Goal: Obtain resource: Download file/media

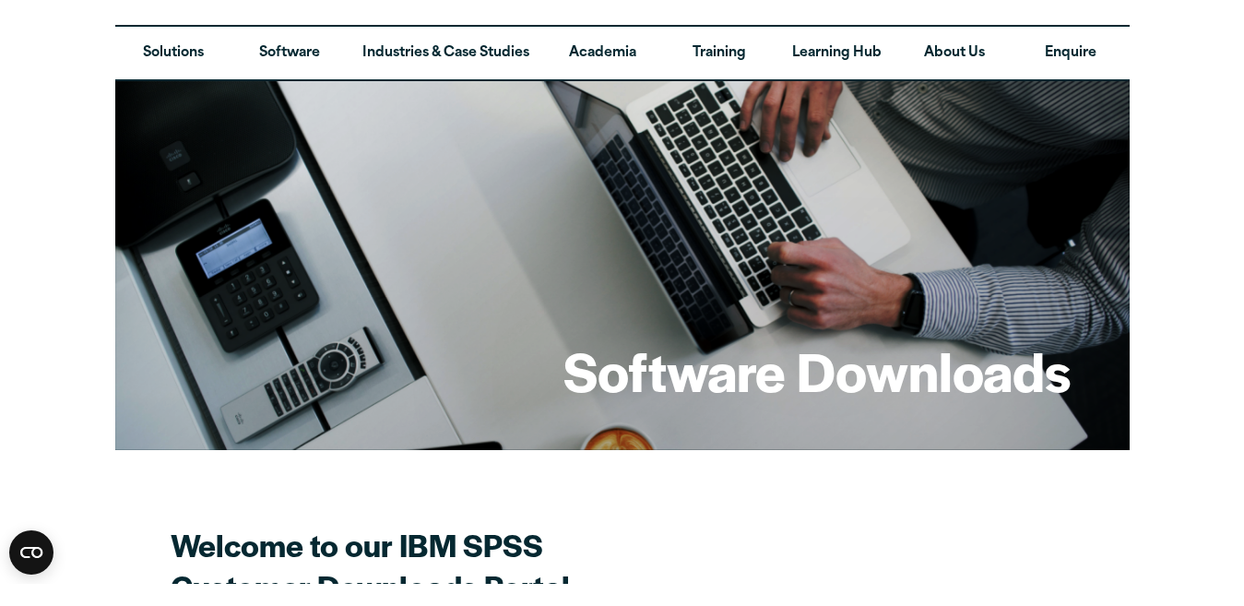
scroll to position [20, 0]
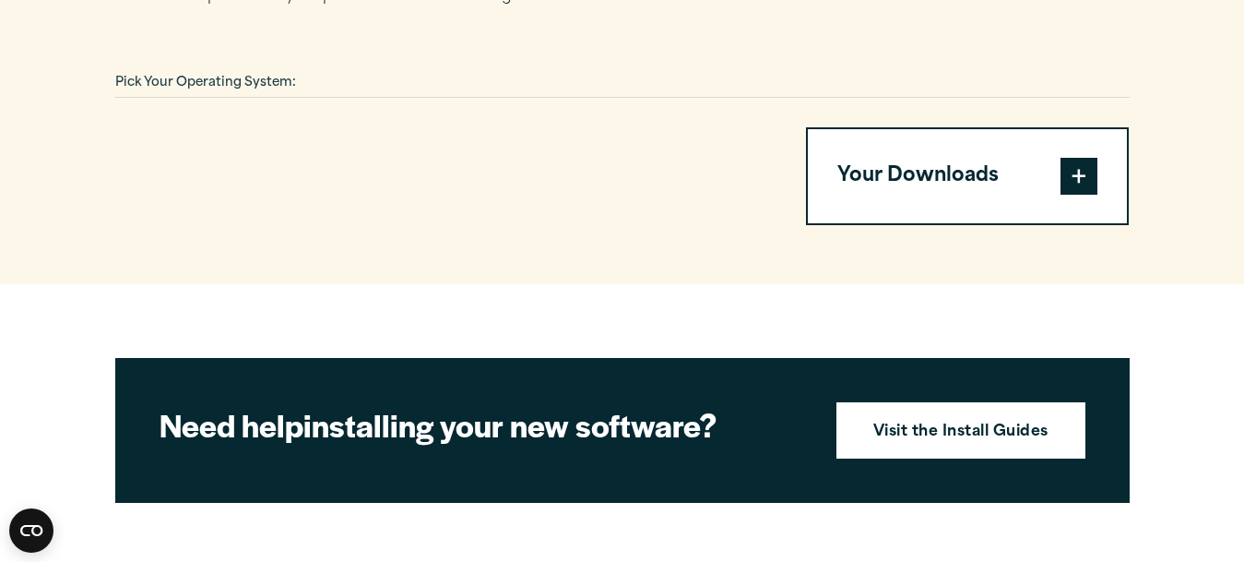
scroll to position [1401, 0]
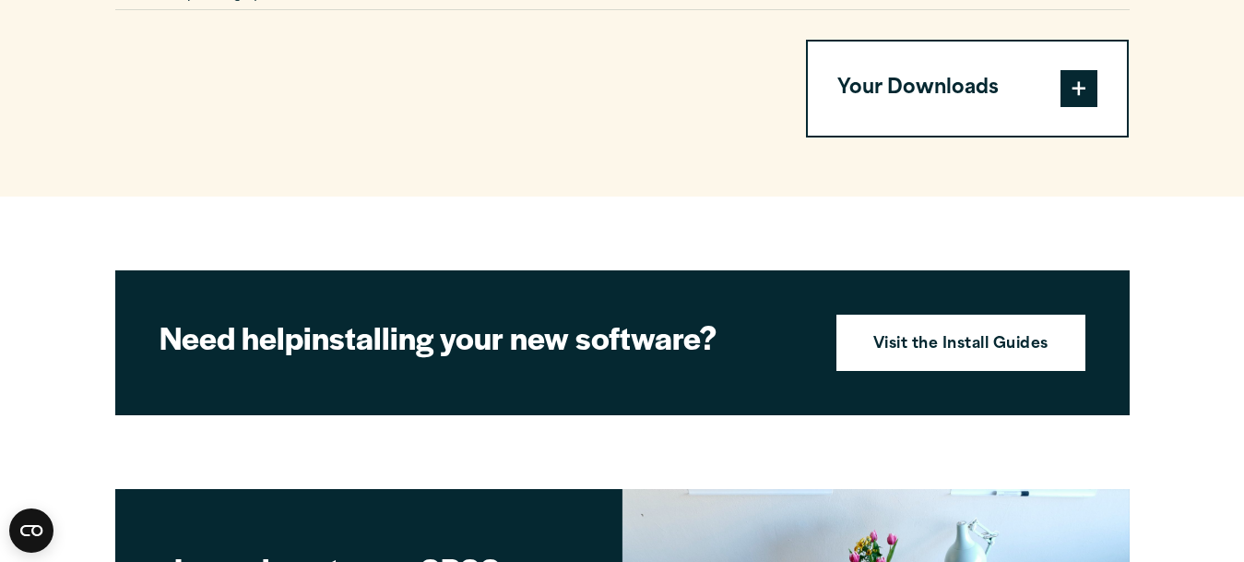
click at [1072, 89] on span at bounding box center [1078, 88] width 37 height 37
click at [1045, 93] on button "Your Downloads" at bounding box center [968, 88] width 320 height 94
click at [1072, 88] on span at bounding box center [1078, 88] width 37 height 37
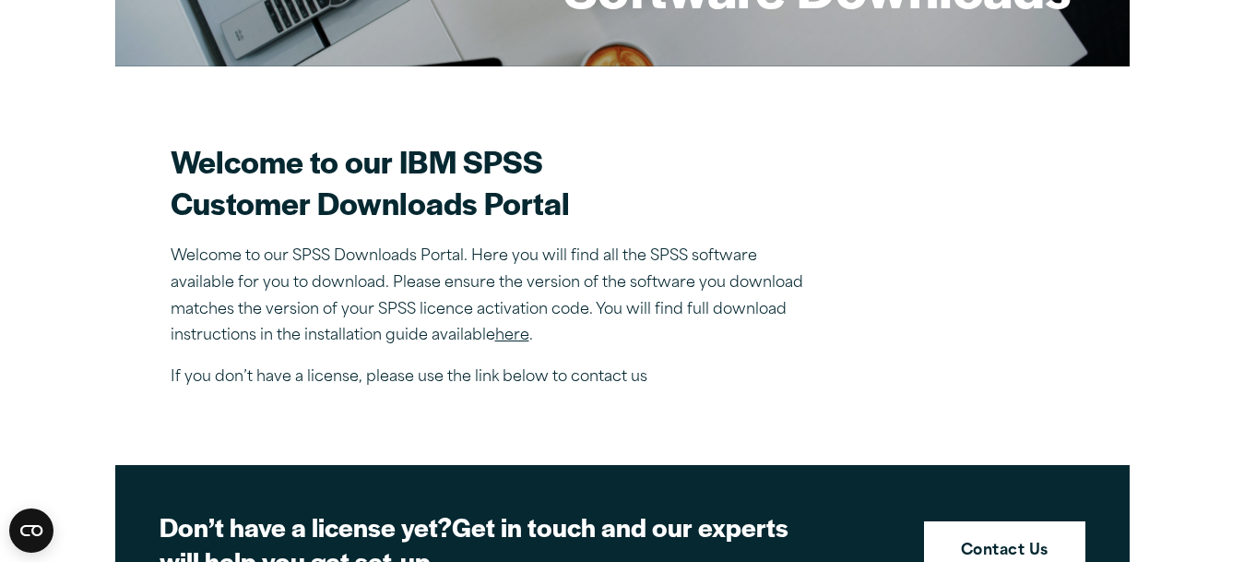
scroll to position [444, 0]
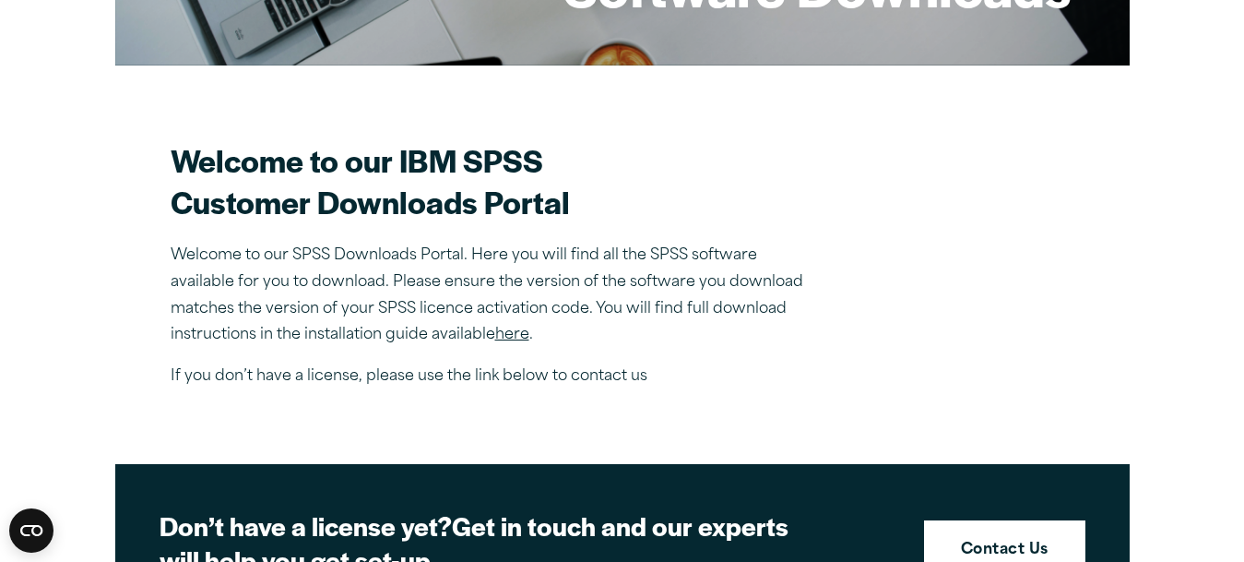
click at [526, 327] on link "here" at bounding box center [512, 334] width 34 height 15
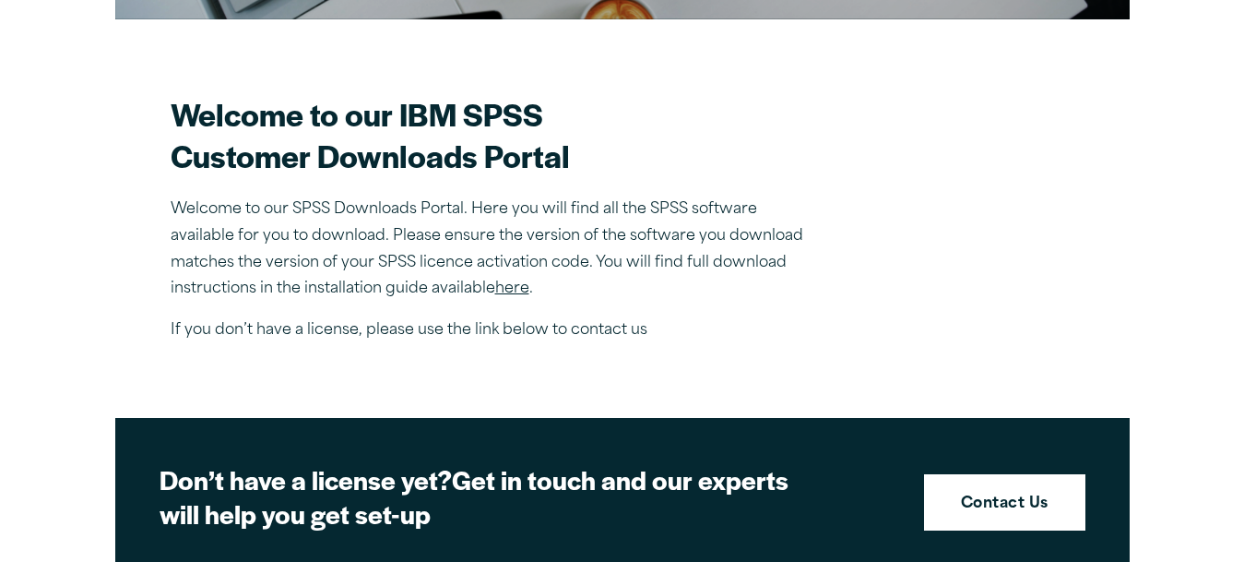
scroll to position [491, 0]
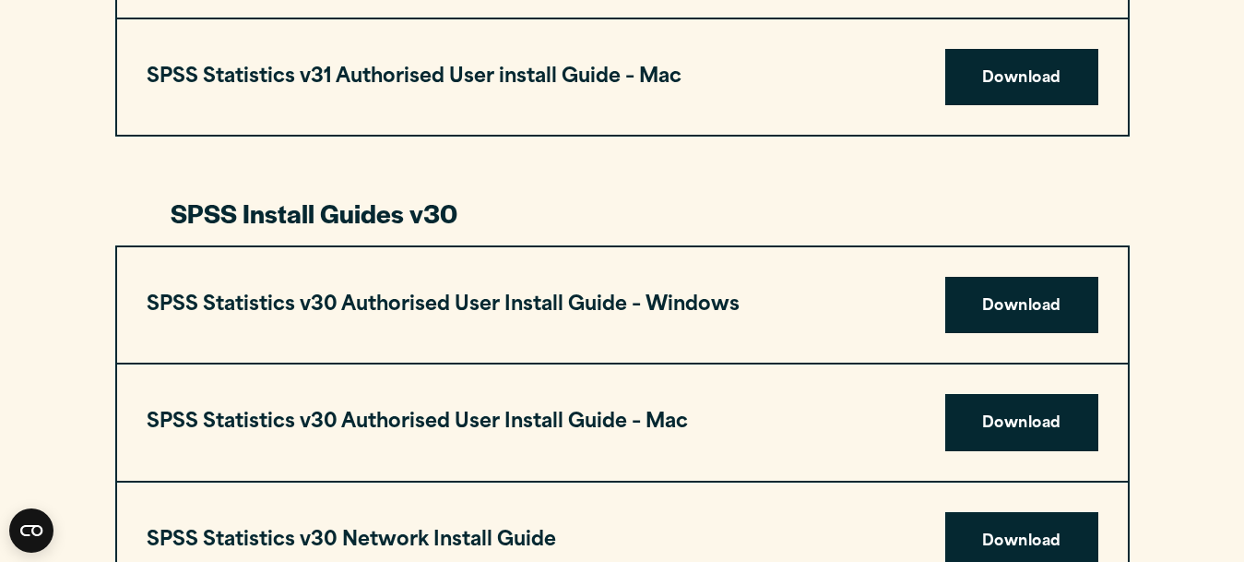
scroll to position [1191, 0]
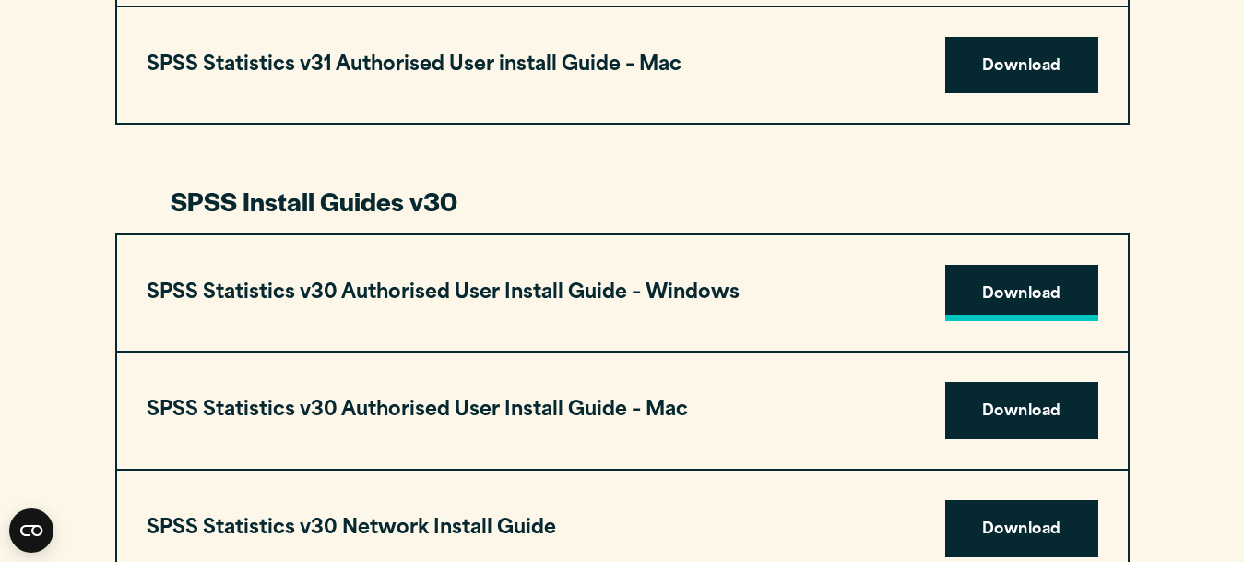
click at [1000, 279] on link "Download" at bounding box center [1021, 293] width 153 height 57
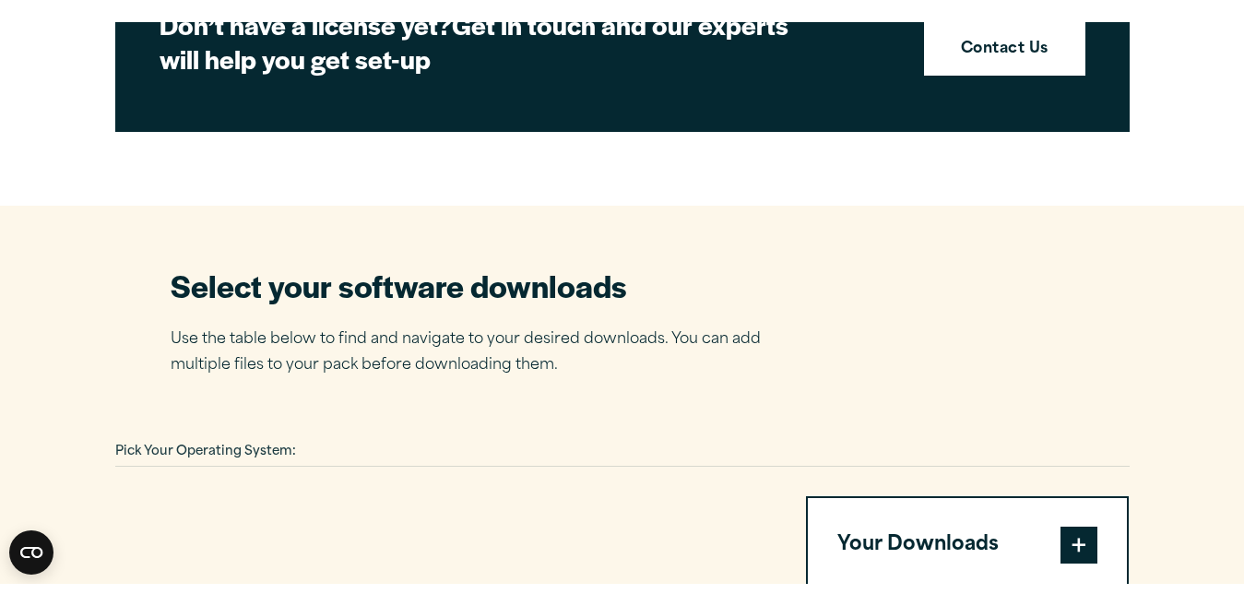
scroll to position [981, 0]
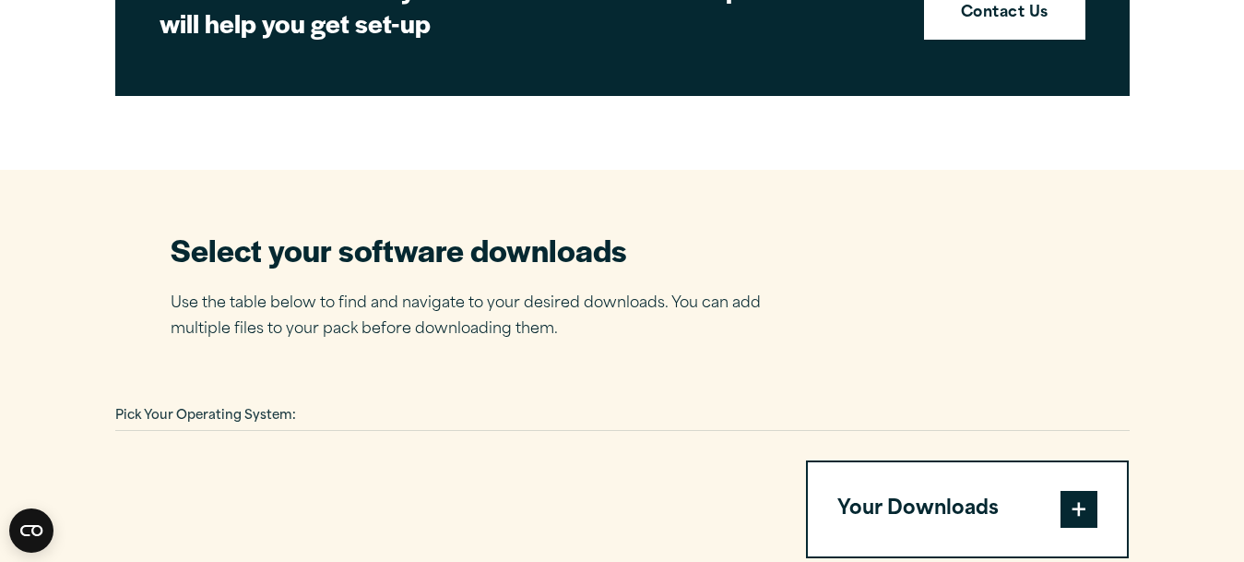
click at [1072, 509] on span at bounding box center [1078, 509] width 37 height 37
click at [1072, 512] on span at bounding box center [1078, 509] width 37 height 37
click at [1079, 491] on span at bounding box center [1078, 509] width 37 height 37
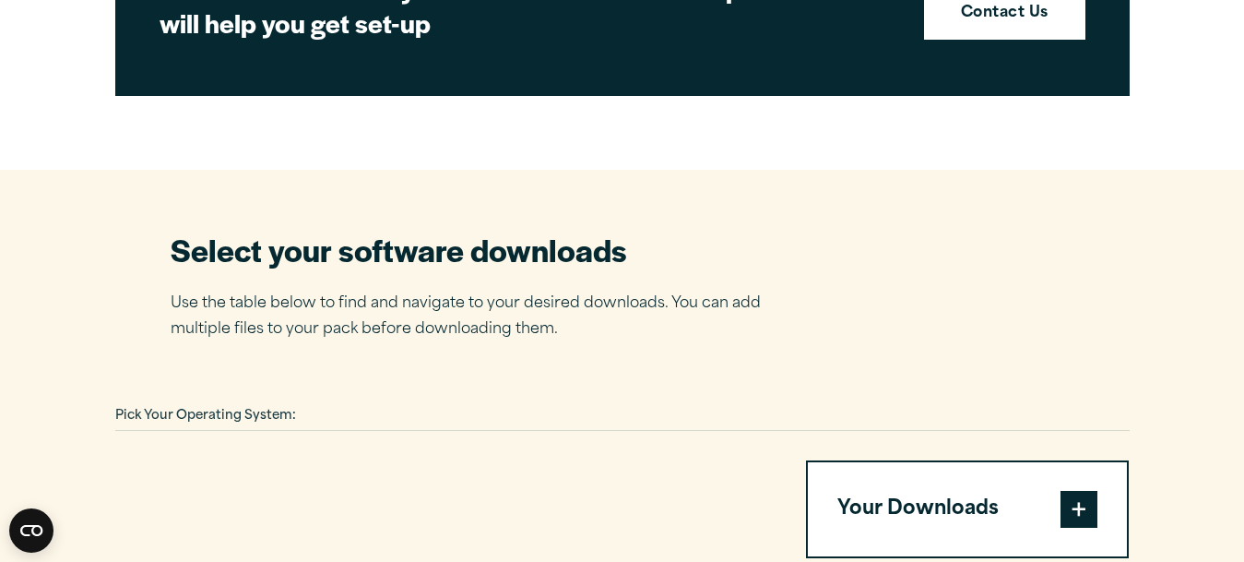
click at [1079, 491] on span at bounding box center [1078, 509] width 37 height 37
click at [932, 499] on button "Your Downloads" at bounding box center [968, 509] width 320 height 94
click at [1085, 496] on span at bounding box center [1078, 509] width 37 height 37
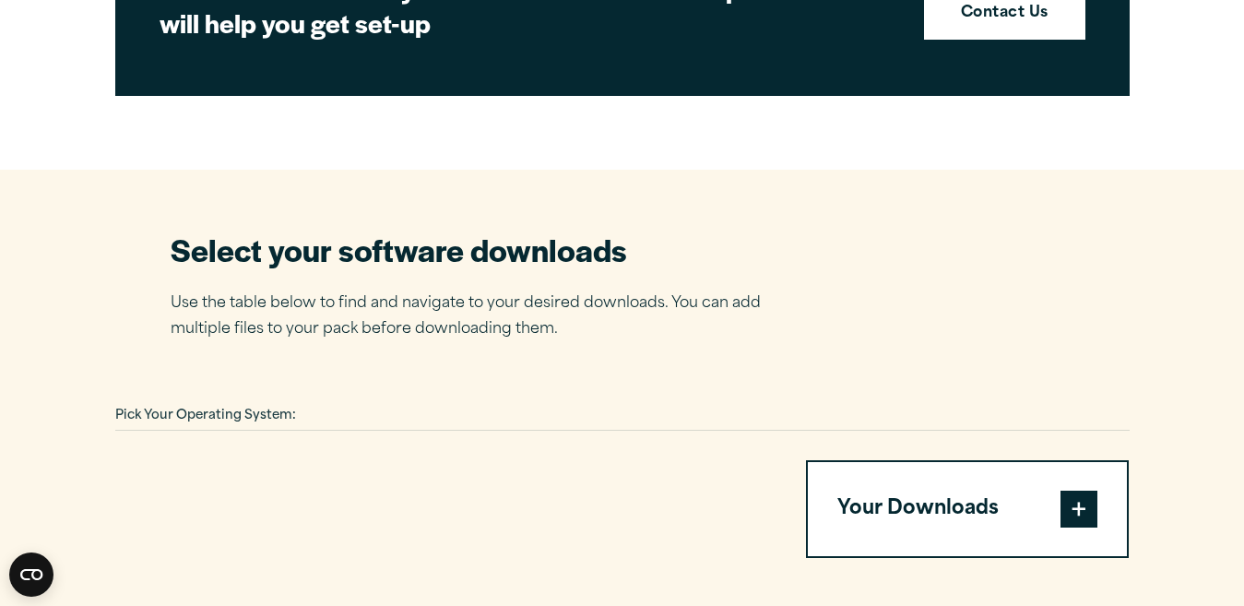
click at [1077, 511] on span at bounding box center [1078, 509] width 37 height 37
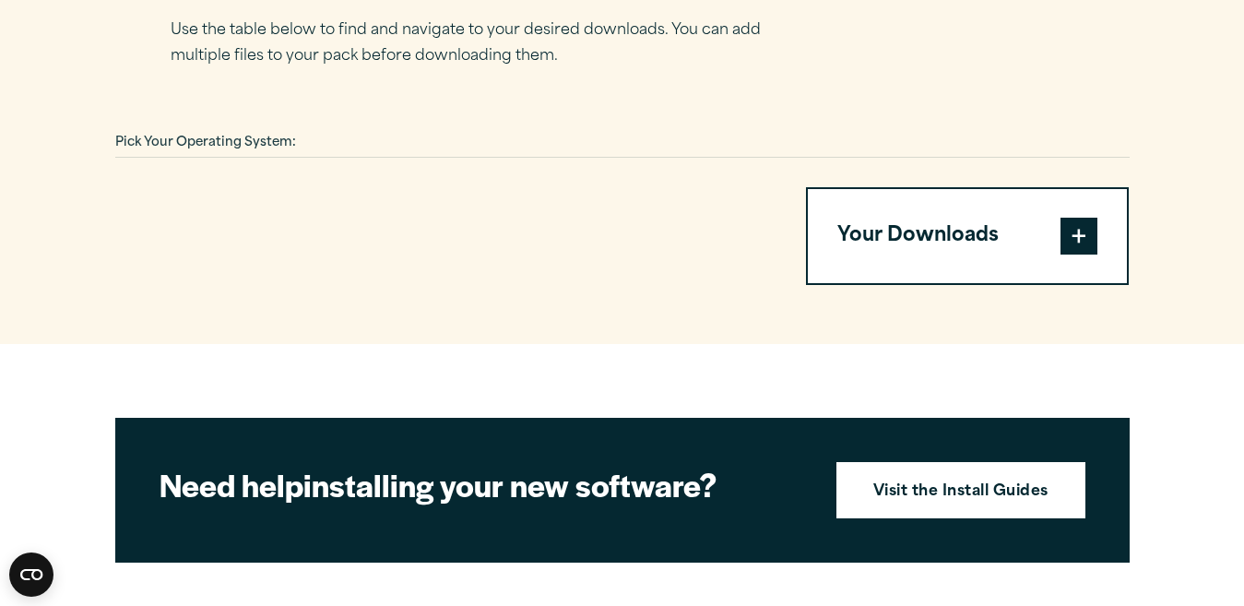
scroll to position [1163, 0]
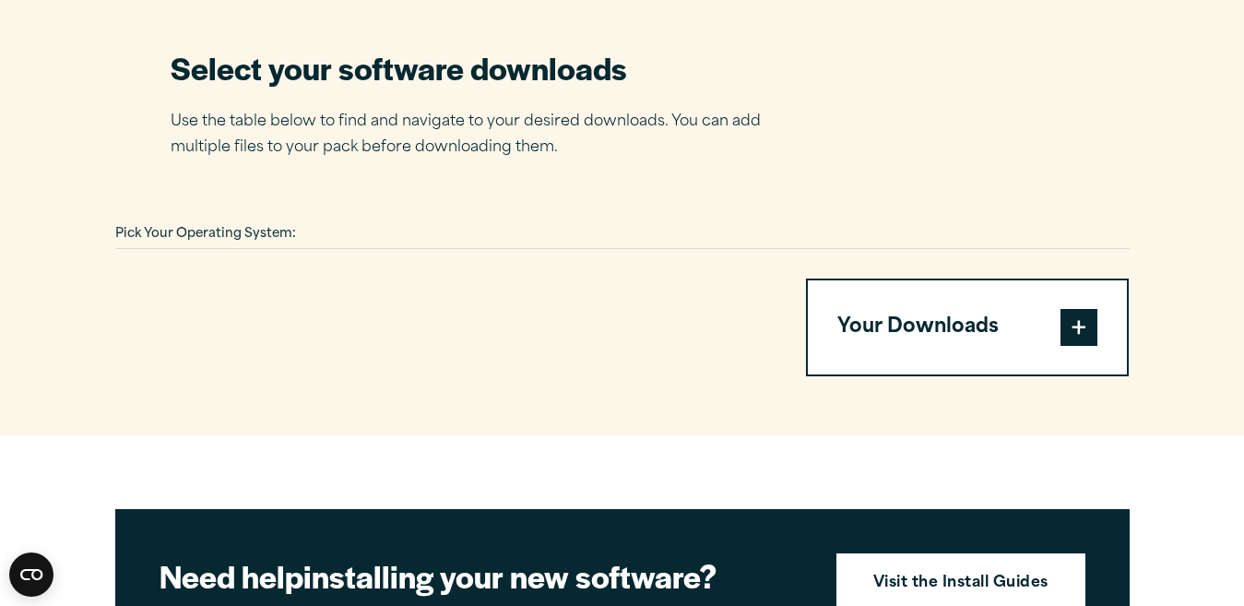
click at [1071, 323] on span at bounding box center [1078, 327] width 37 height 37
click at [908, 313] on button "Your Downloads" at bounding box center [968, 327] width 320 height 94
click at [1072, 337] on span at bounding box center [1078, 327] width 37 height 37
drag, startPoint x: 1222, startPoint y: 0, endPoint x: 881, endPoint y: 327, distance: 472.1
drag, startPoint x: 881, startPoint y: 327, endPoint x: 1134, endPoint y: 63, distance: 365.8
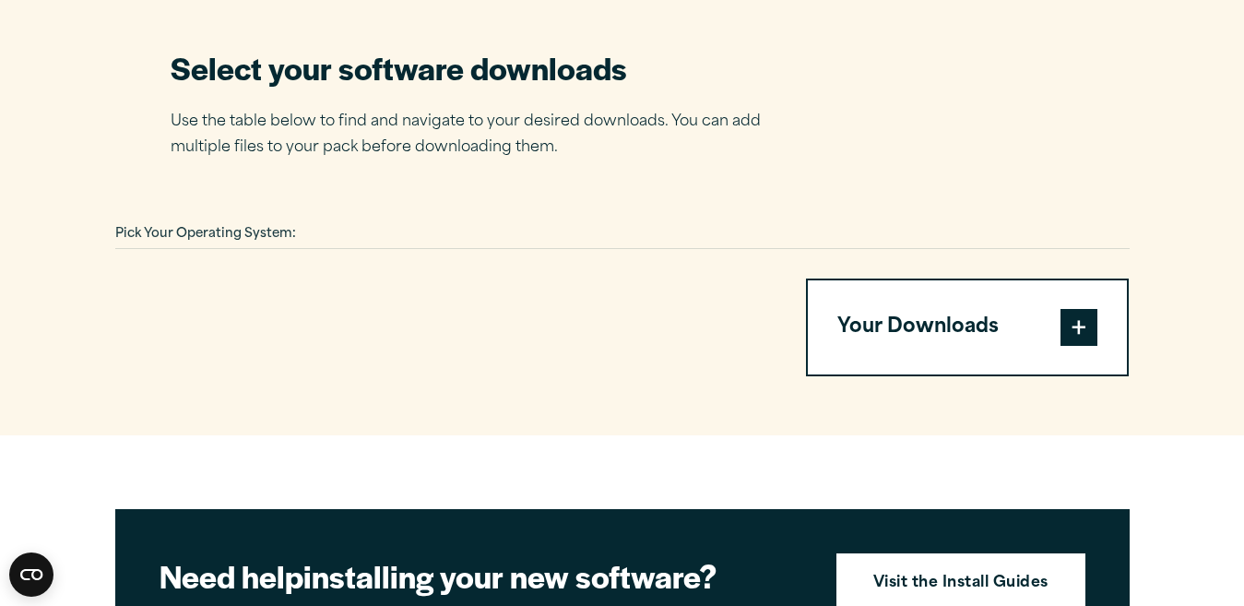
click at [1134, 63] on section "Select your software downloads Use the table below to find and navigate to your…" at bounding box center [622, 211] width 1244 height 447
click at [1090, 318] on span at bounding box center [1078, 327] width 37 height 37
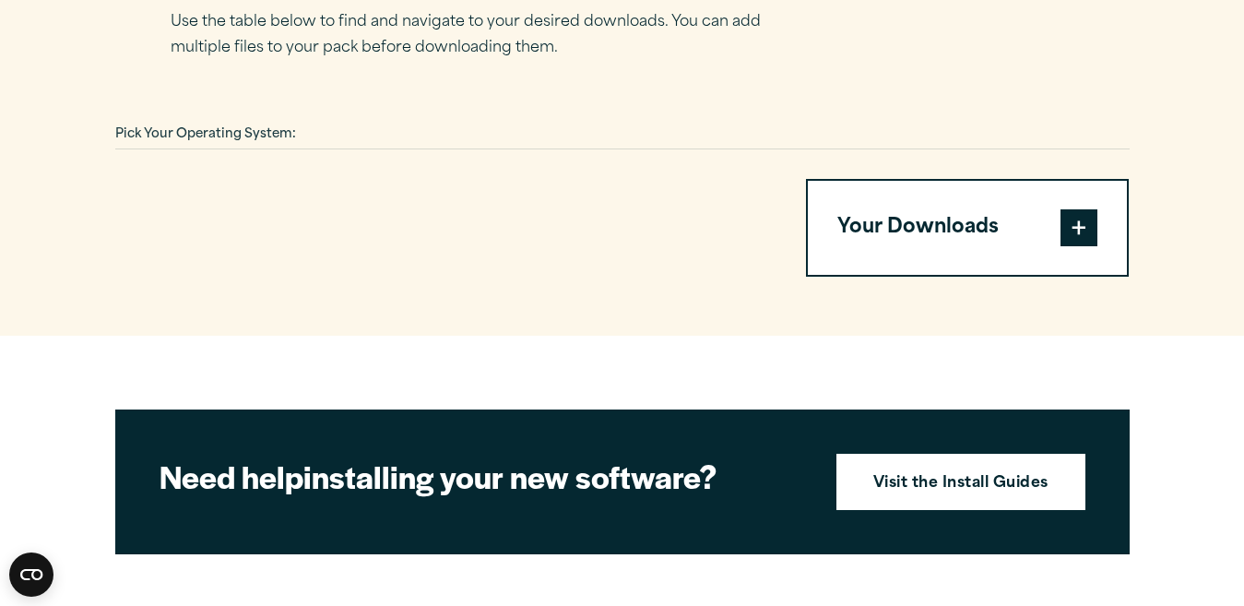
scroll to position [1254, 0]
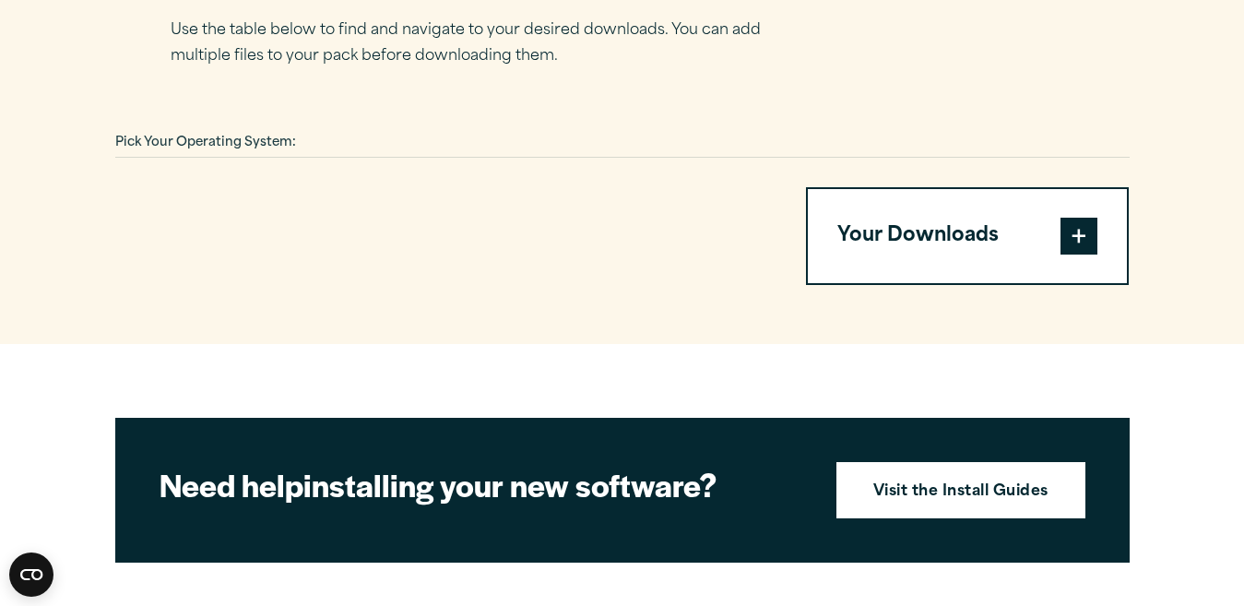
click at [869, 234] on button "Your Downloads" at bounding box center [968, 236] width 320 height 94
click at [1018, 234] on button "Your Downloads" at bounding box center [968, 236] width 320 height 94
click at [1096, 227] on span at bounding box center [1078, 236] width 37 height 37
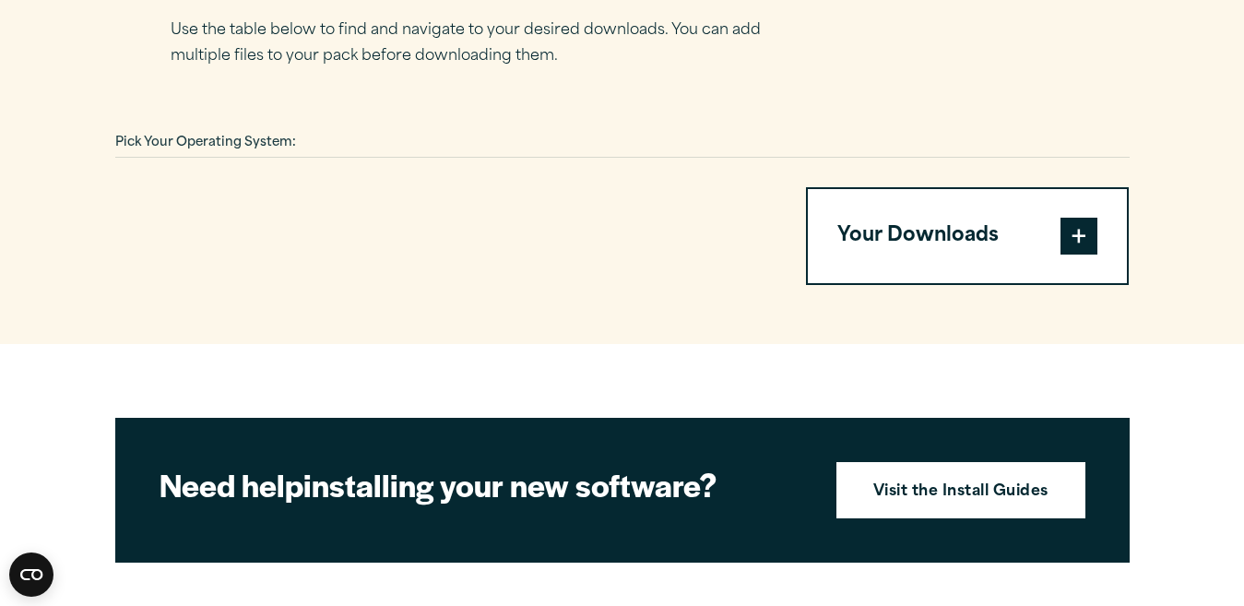
click at [1096, 227] on span at bounding box center [1078, 236] width 37 height 37
click at [1081, 229] on span at bounding box center [1078, 236] width 37 height 37
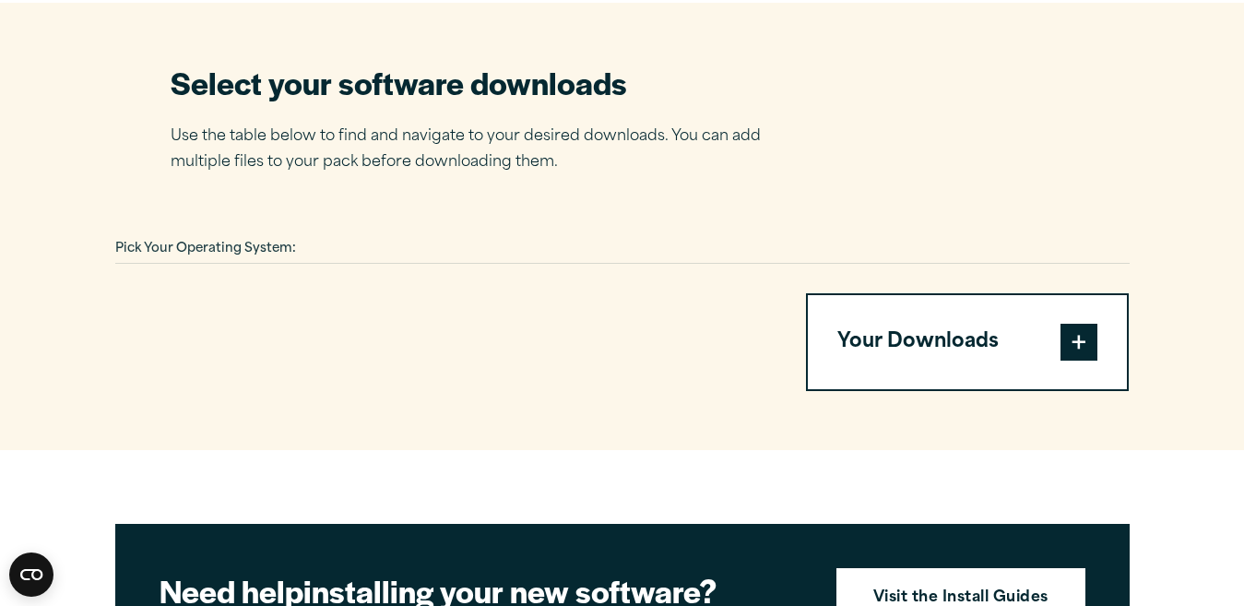
scroll to position [1181, 0]
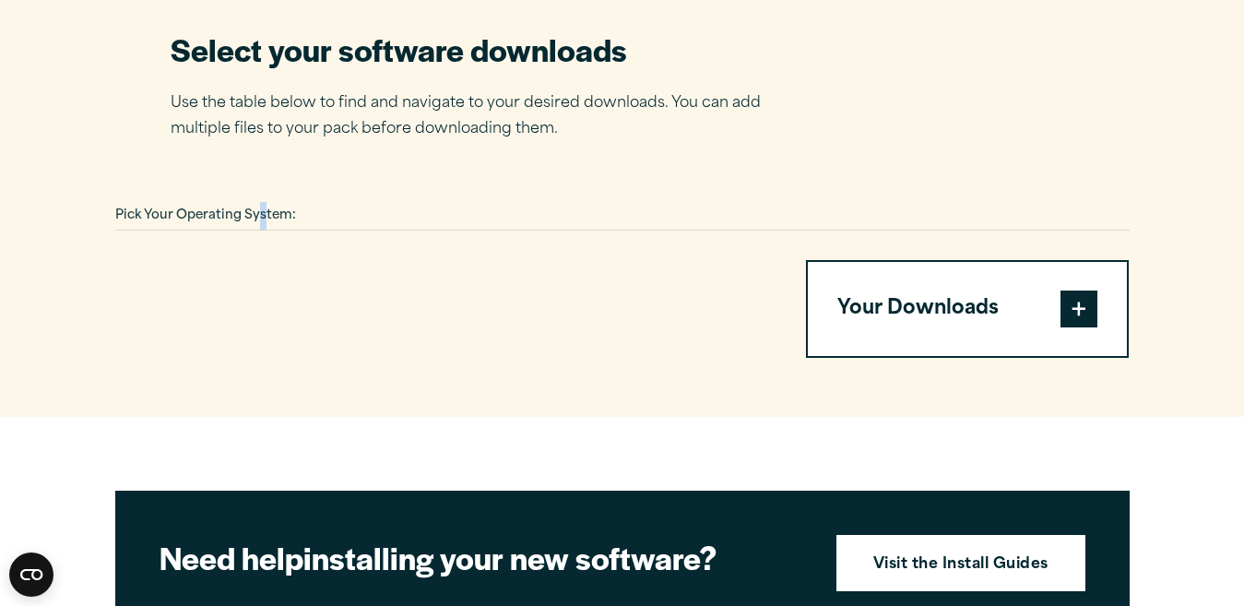
click at [261, 209] on span "Pick Your Operating System:" at bounding box center [205, 215] width 181 height 12
drag, startPoint x: 311, startPoint y: 215, endPoint x: 608, endPoint y: 266, distance: 301.2
click at [312, 215] on div "Pick Your Operating System:" at bounding box center [622, 216] width 1014 height 29
click at [969, 321] on button "Your Downloads" at bounding box center [968, 309] width 320 height 94
click at [1076, 315] on span at bounding box center [1078, 308] width 37 height 37
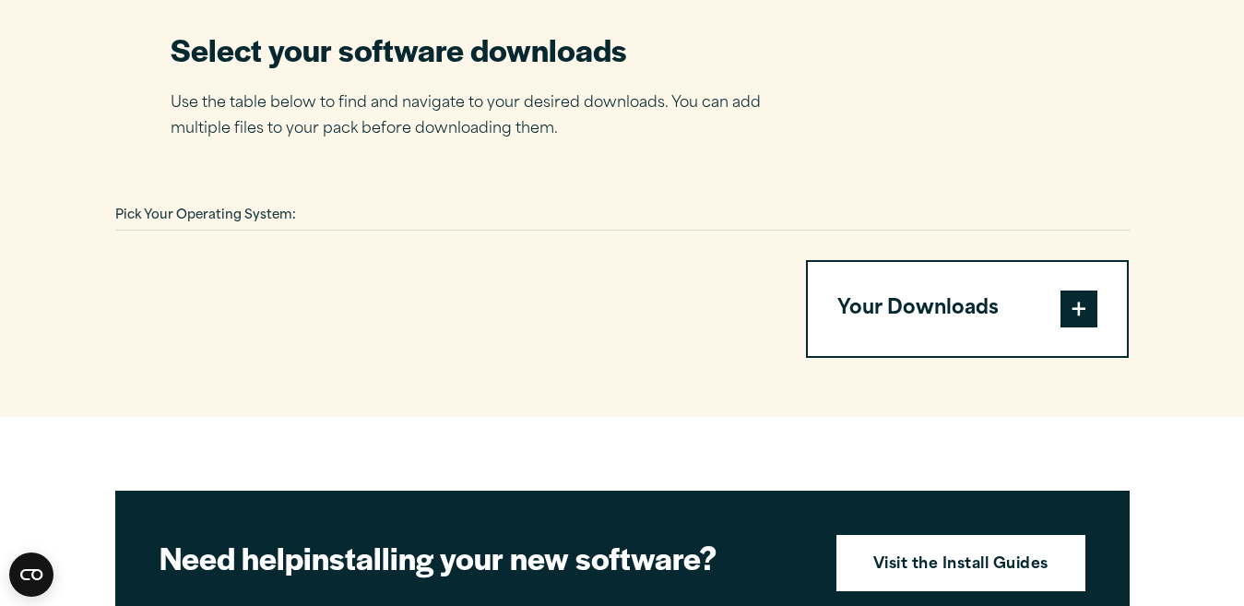
click at [1083, 305] on span at bounding box center [1078, 308] width 37 height 37
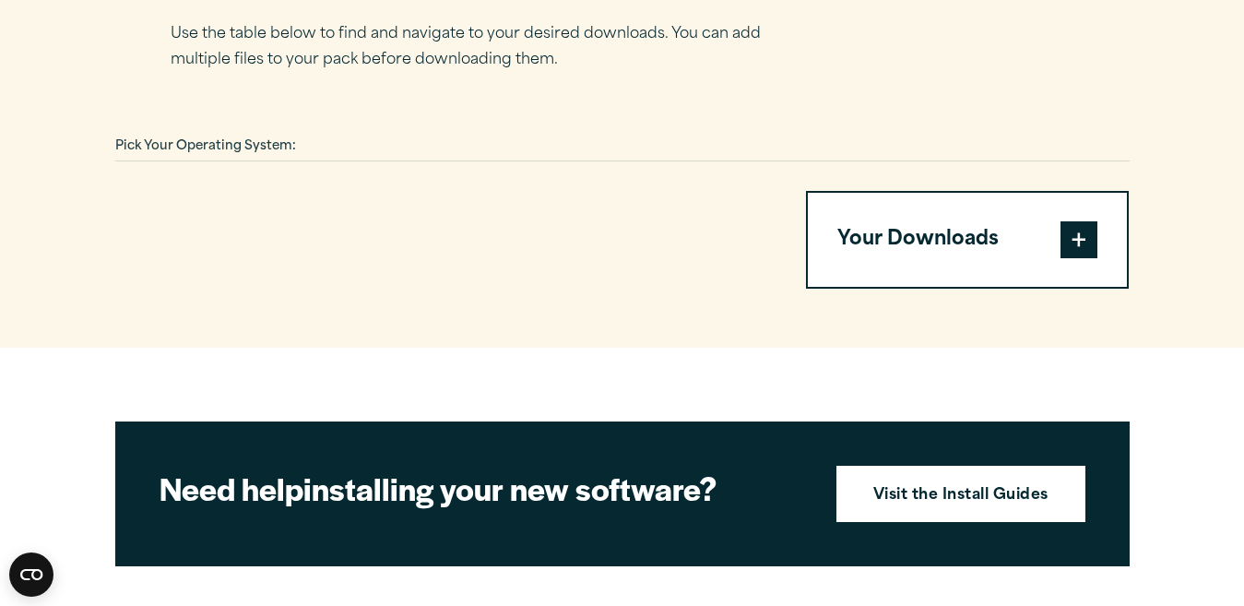
scroll to position [1251, 0]
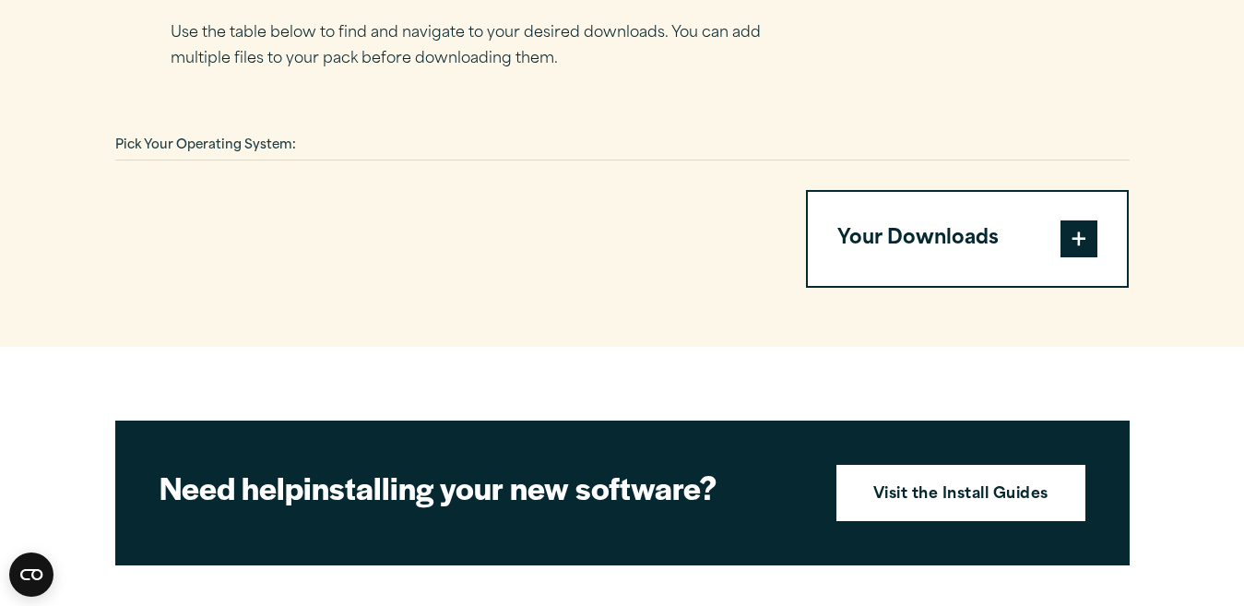
click at [914, 233] on button "Your Downloads" at bounding box center [968, 239] width 320 height 94
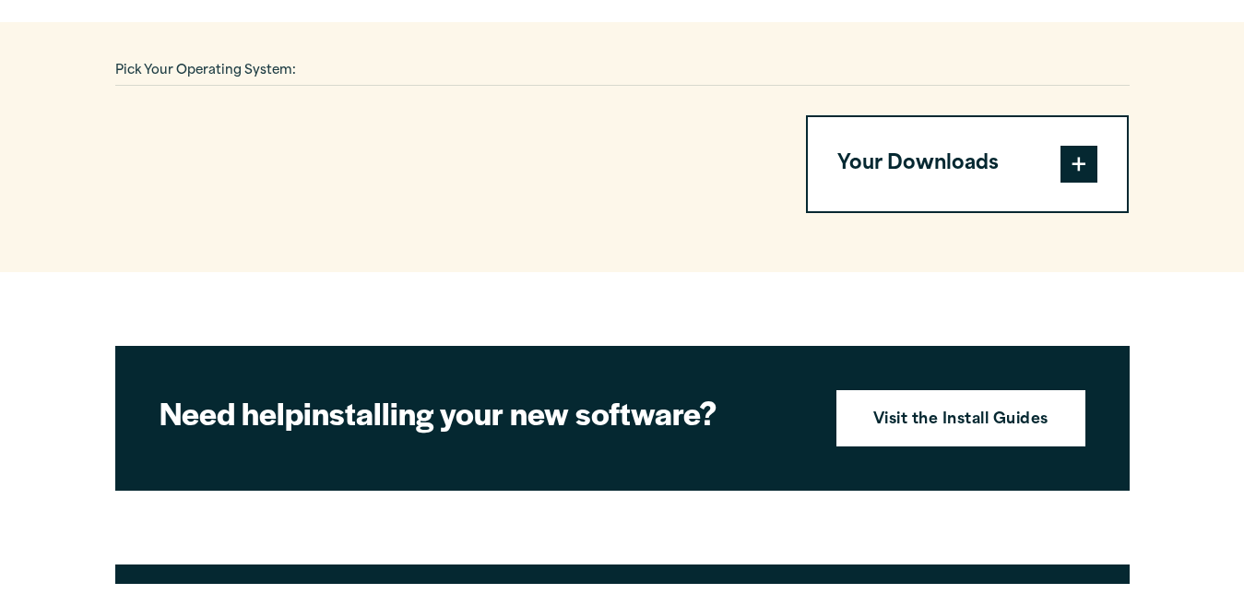
scroll to position [1348, 0]
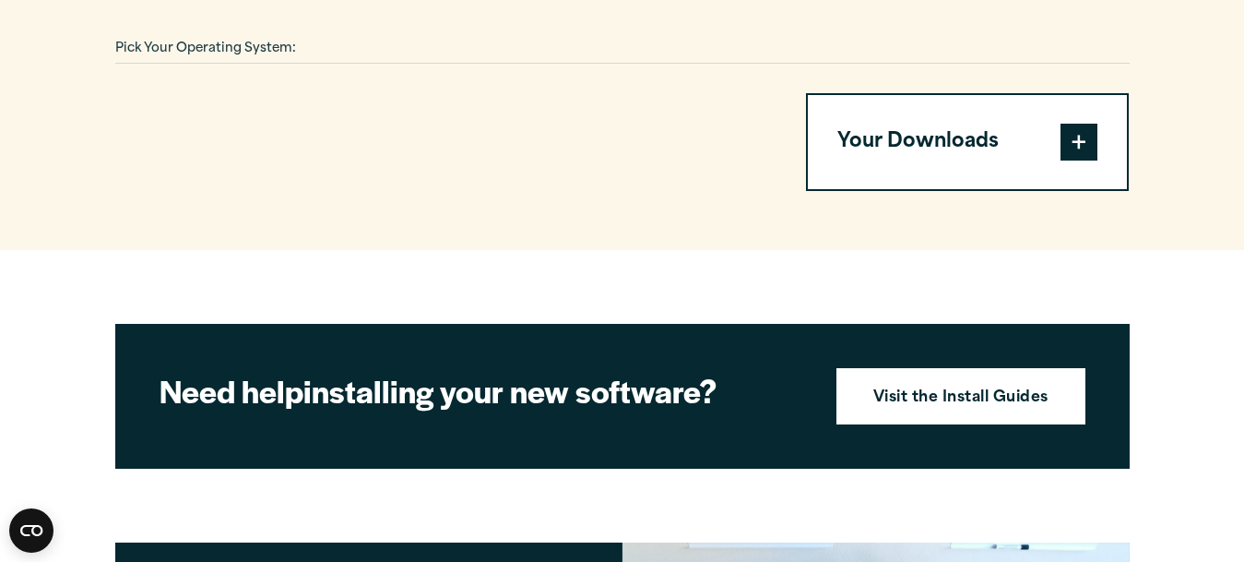
click at [1077, 138] on span at bounding box center [1078, 142] width 37 height 37
click at [1067, 133] on span at bounding box center [1078, 142] width 37 height 37
click at [986, 142] on button "Your Downloads" at bounding box center [968, 142] width 320 height 94
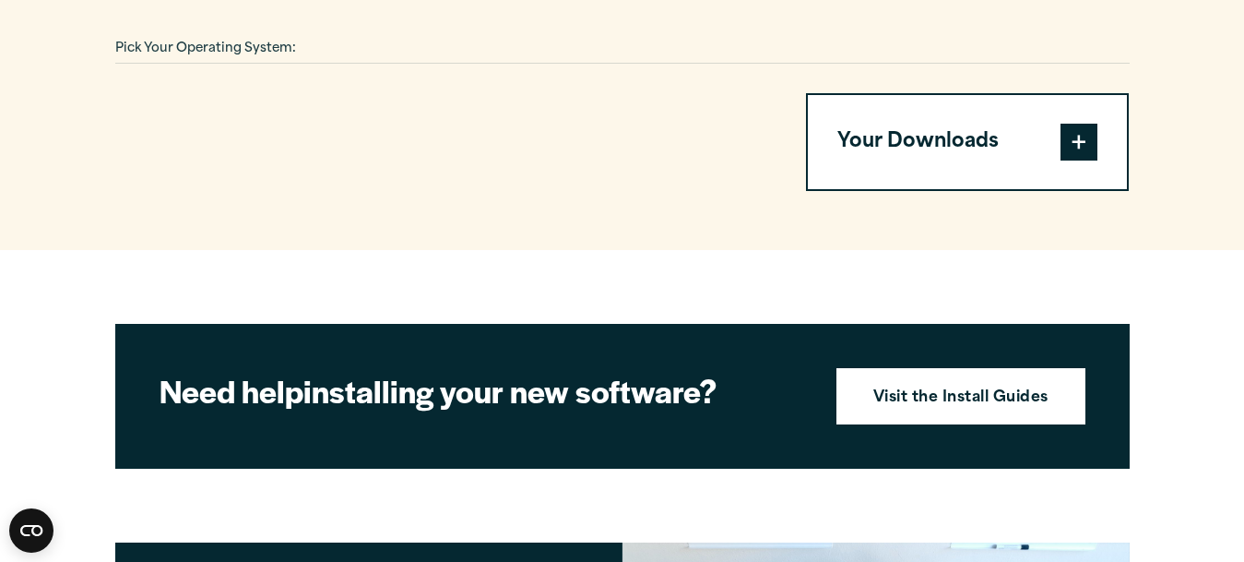
click at [1074, 126] on span at bounding box center [1078, 142] width 37 height 37
click at [823, 131] on button "Your Downloads" at bounding box center [968, 142] width 320 height 94
click at [968, 131] on button "Your Downloads" at bounding box center [968, 142] width 320 height 94
click at [970, 129] on button "Your Downloads" at bounding box center [968, 142] width 320 height 94
drag, startPoint x: 970, startPoint y: 129, endPoint x: 1047, endPoint y: 120, distance: 78.0
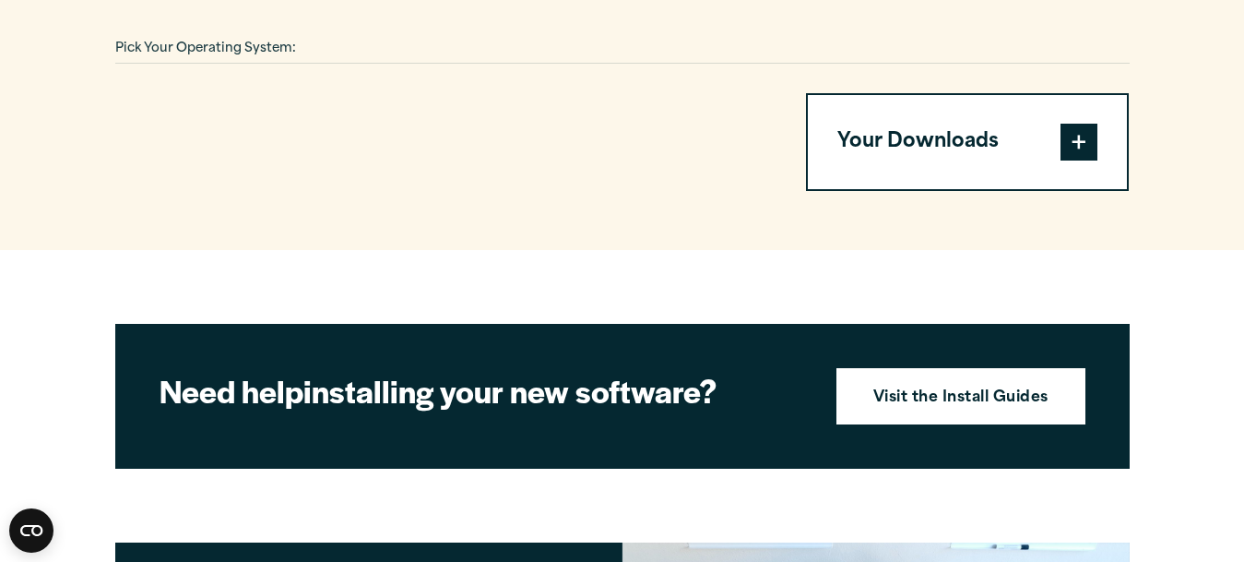
click at [974, 128] on button "Your Downloads" at bounding box center [968, 142] width 320 height 94
drag, startPoint x: 1081, startPoint y: 123, endPoint x: 1094, endPoint y: 125, distance: 14.1
click at [1094, 125] on span at bounding box center [1078, 142] width 37 height 37
click at [1098, 126] on button "Your Downloads" at bounding box center [968, 142] width 320 height 94
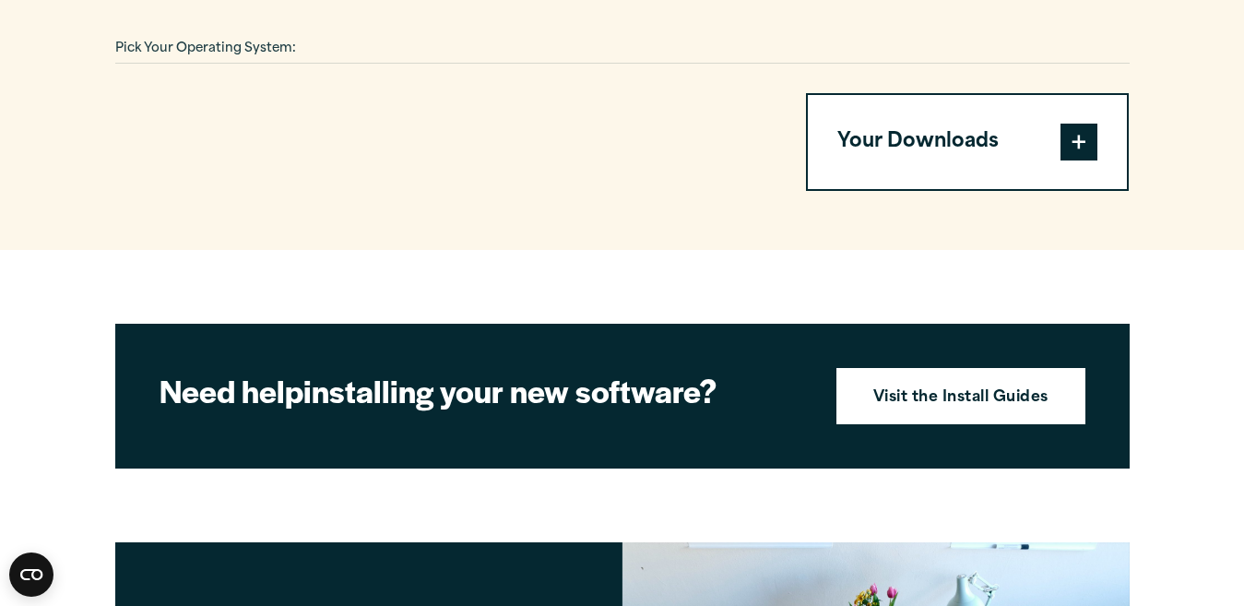
click at [879, 135] on button "Your Downloads" at bounding box center [968, 142] width 320 height 94
click at [1083, 136] on span at bounding box center [1078, 142] width 37 height 37
click at [790, 184] on section "Select your software downloads Use the table below to find and navigate to your…" at bounding box center [622, 26] width 1244 height 447
click at [1070, 138] on span at bounding box center [1078, 142] width 37 height 37
click at [1080, 131] on span at bounding box center [1078, 142] width 37 height 37
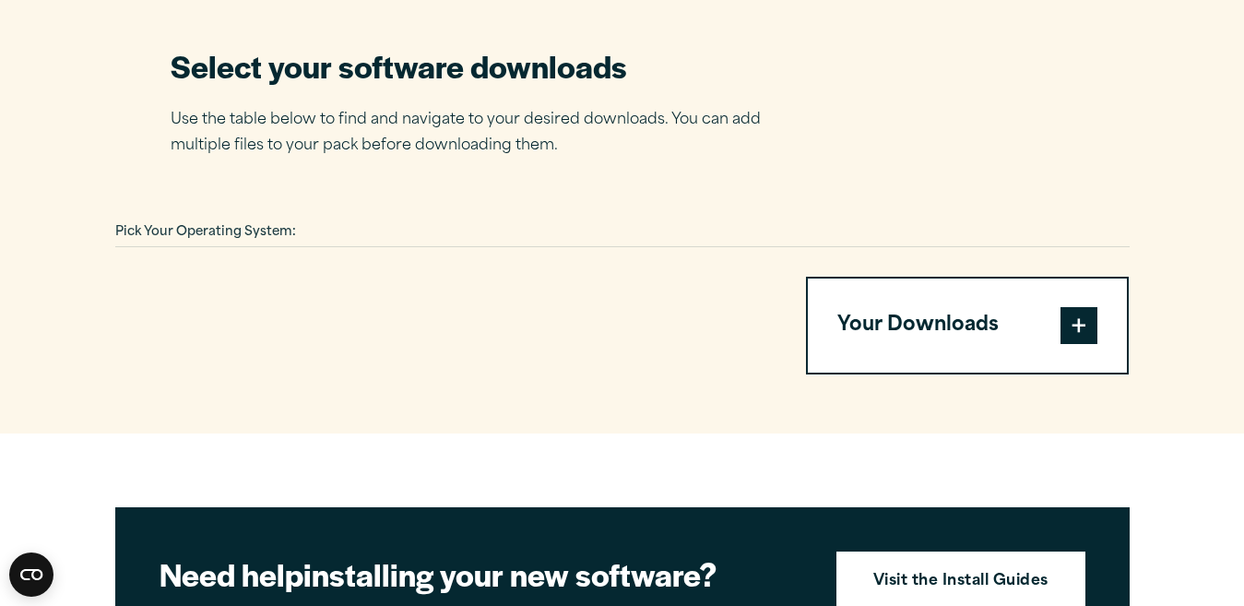
scroll to position [1165, 0]
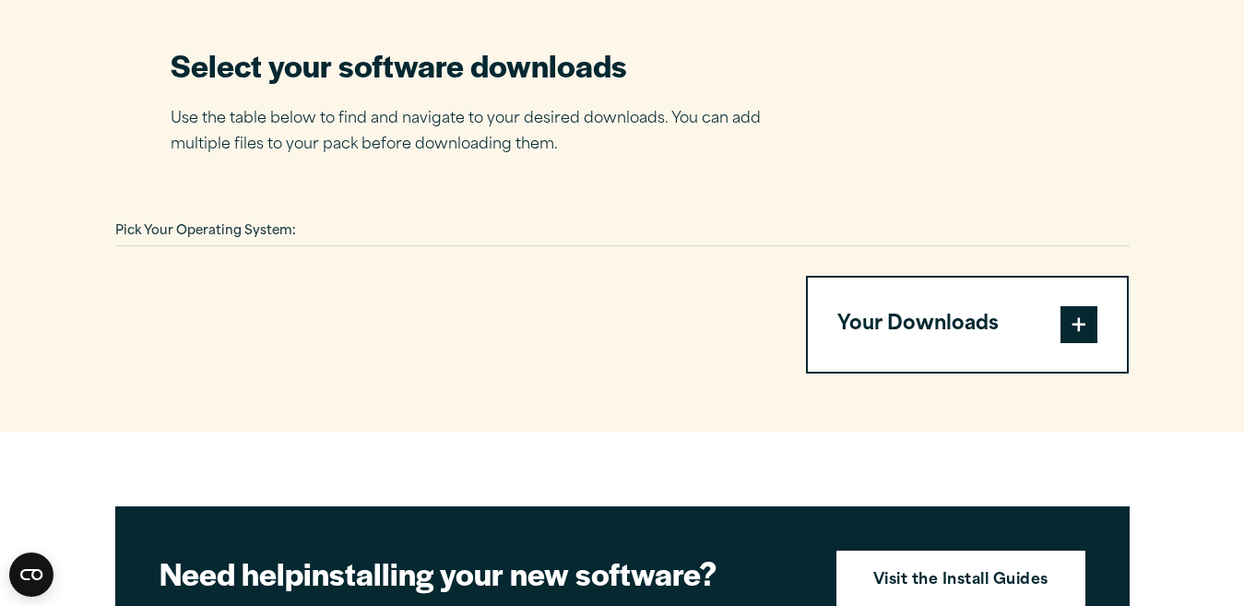
click at [911, 314] on button "Your Downloads" at bounding box center [968, 325] width 320 height 94
click at [1077, 316] on span at bounding box center [1078, 324] width 37 height 37
click at [808, 278] on button "Your Downloads" at bounding box center [968, 325] width 320 height 94
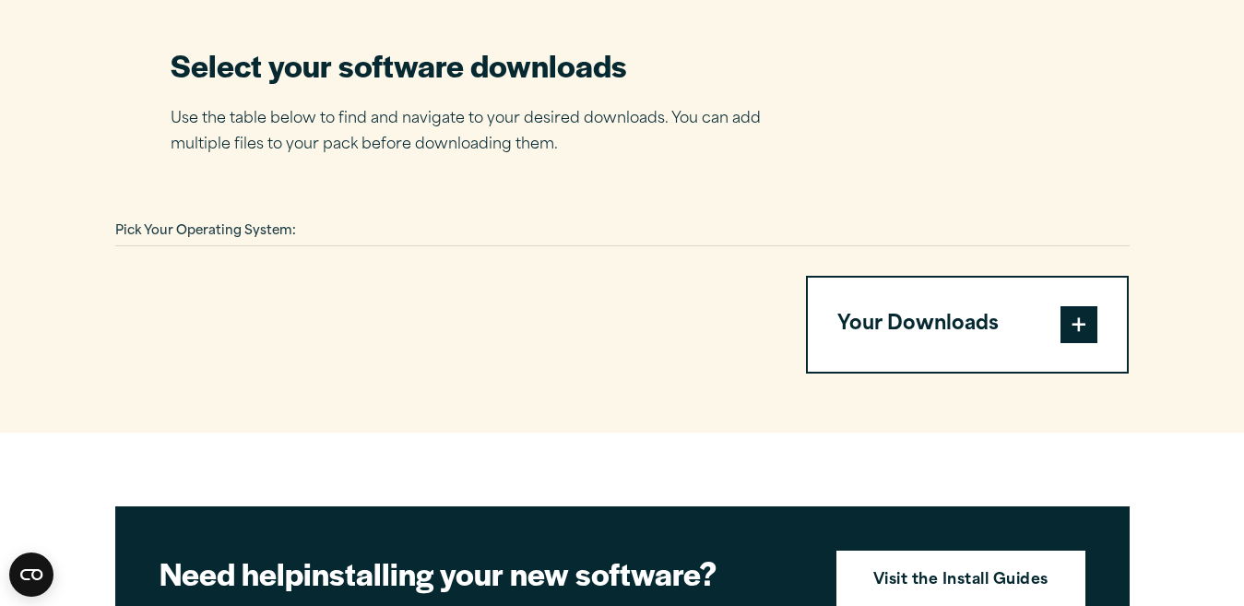
click at [635, 372] on section "Select your software downloads Use the table below to find and navigate to your…" at bounding box center [622, 208] width 1244 height 447
drag, startPoint x: 1075, startPoint y: 316, endPoint x: 1117, endPoint y: 408, distance: 101.5
click at [1120, 419] on section "Select your software downloads Use the table below to find and navigate to your…" at bounding box center [622, 208] width 1244 height 447
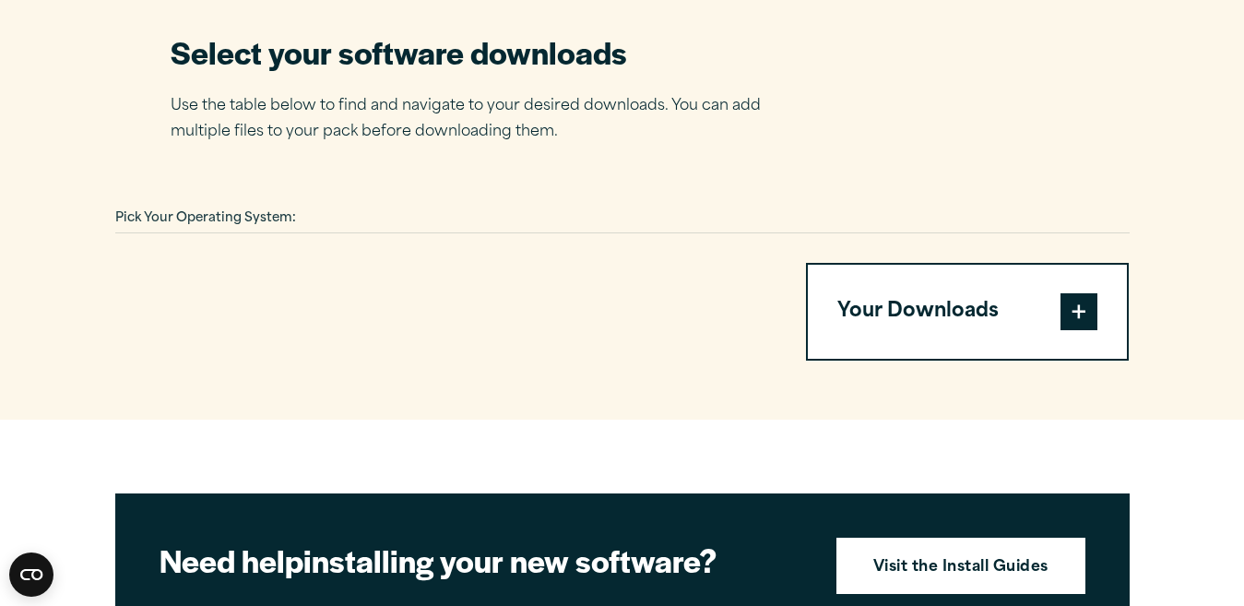
scroll to position [1272, 0]
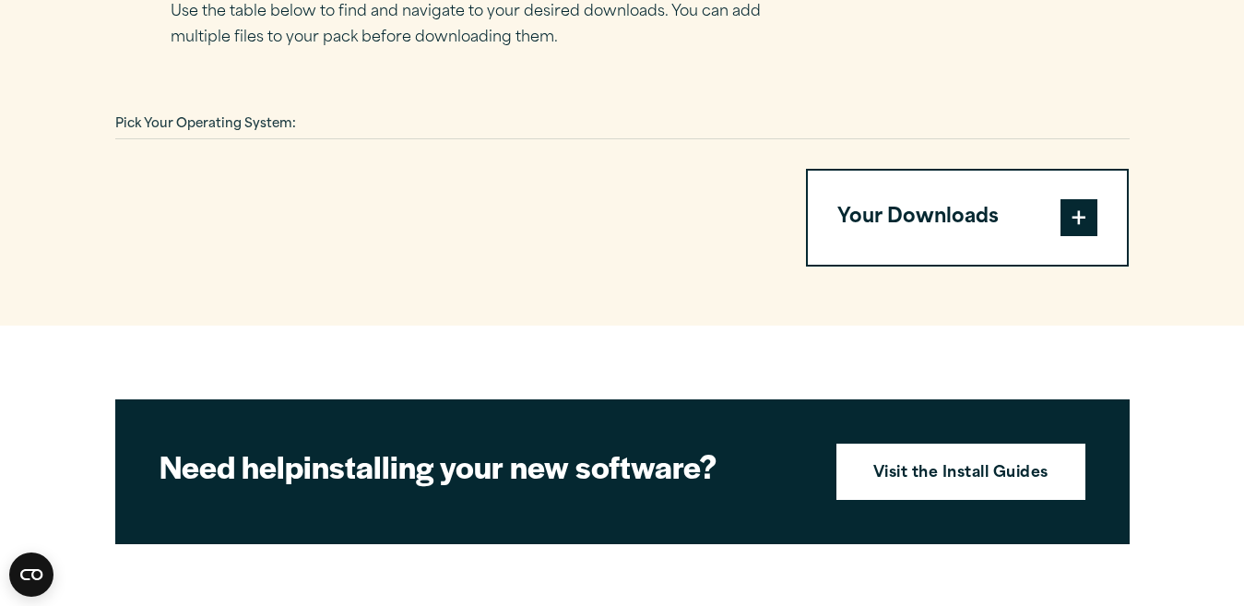
click at [915, 209] on button "Your Downloads" at bounding box center [968, 218] width 320 height 94
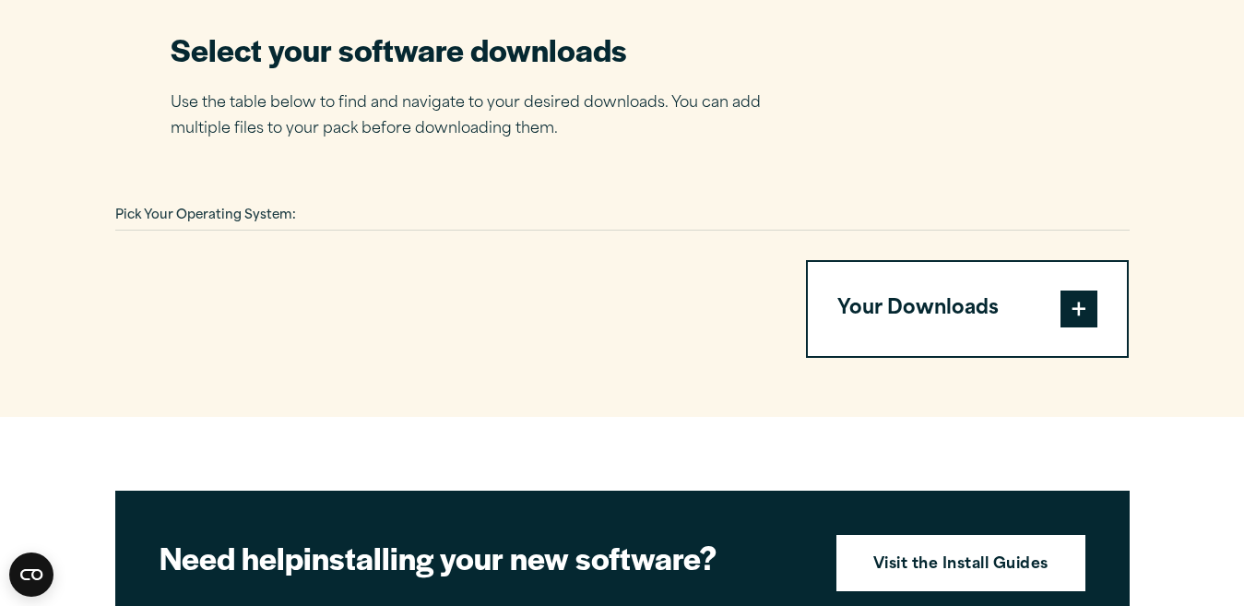
click at [1081, 301] on span at bounding box center [1078, 308] width 37 height 37
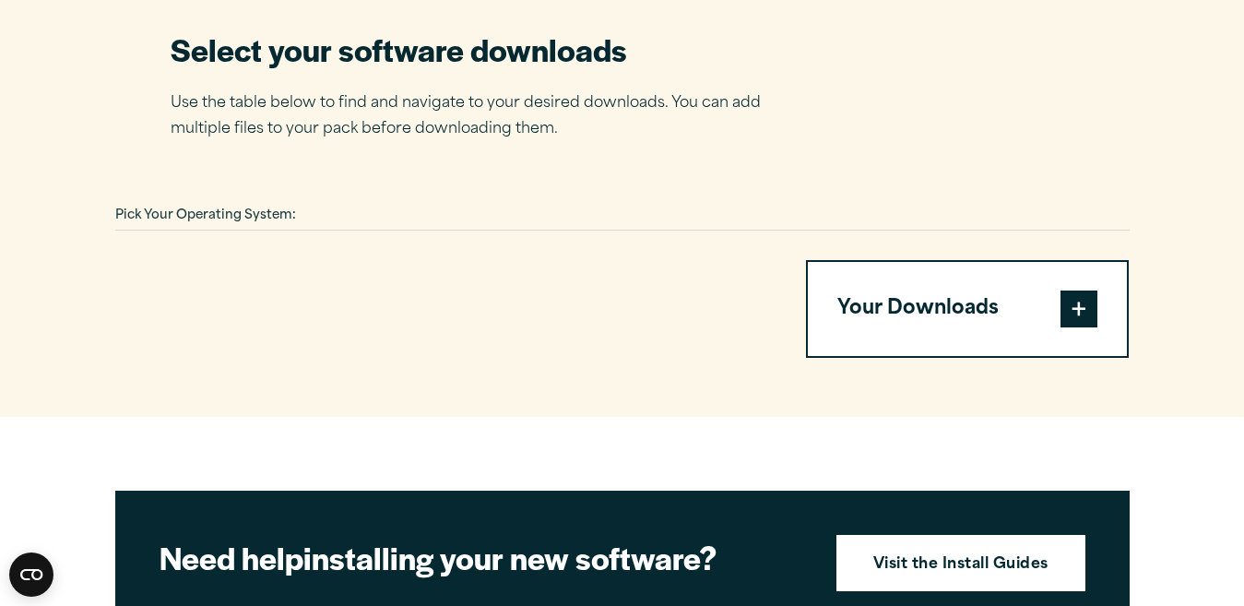
click at [1081, 301] on span at bounding box center [1078, 308] width 37 height 37
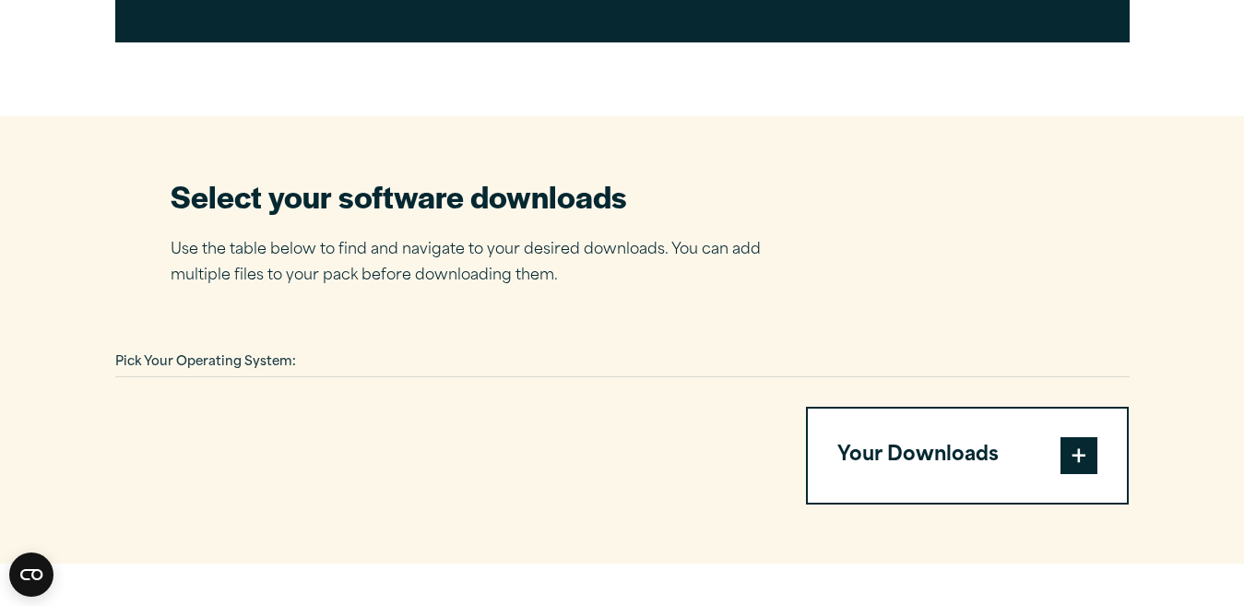
scroll to position [1091, 0]
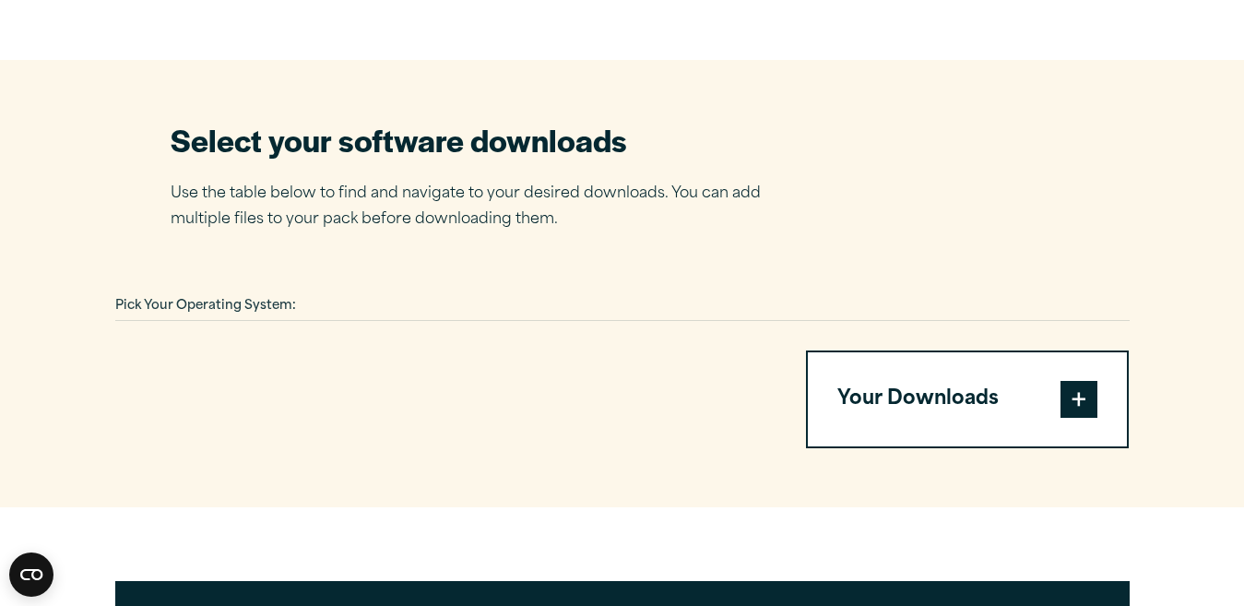
click at [908, 385] on button "Your Downloads" at bounding box center [968, 399] width 320 height 94
click at [1069, 384] on span at bounding box center [1078, 399] width 37 height 37
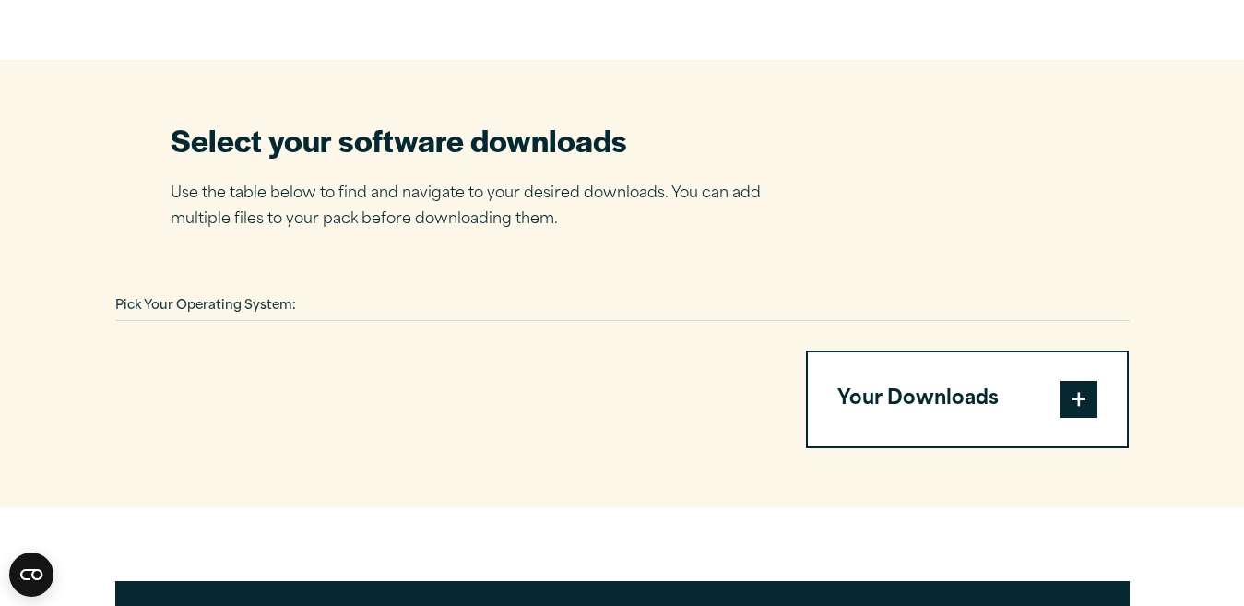
click at [1069, 384] on span at bounding box center [1078, 399] width 37 height 37
click at [919, 398] on button "Your Downloads" at bounding box center [968, 399] width 320 height 94
click at [918, 398] on button "Your Downloads" at bounding box center [968, 399] width 320 height 94
click at [918, 390] on button "Your Downloads" at bounding box center [968, 399] width 320 height 94
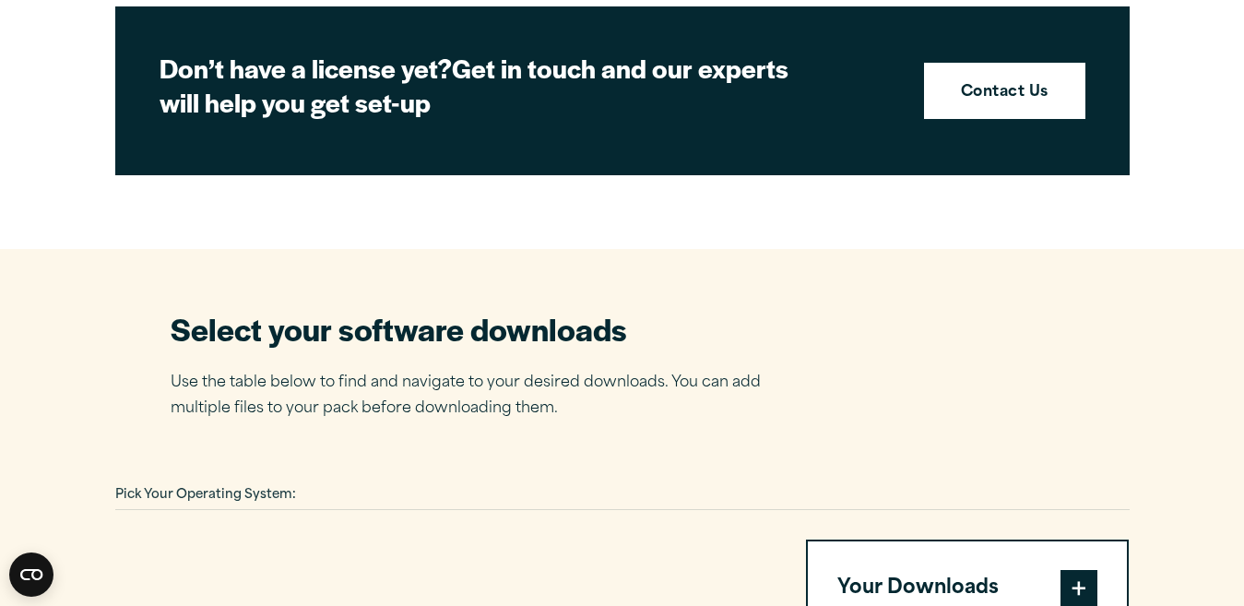
scroll to position [908, 0]
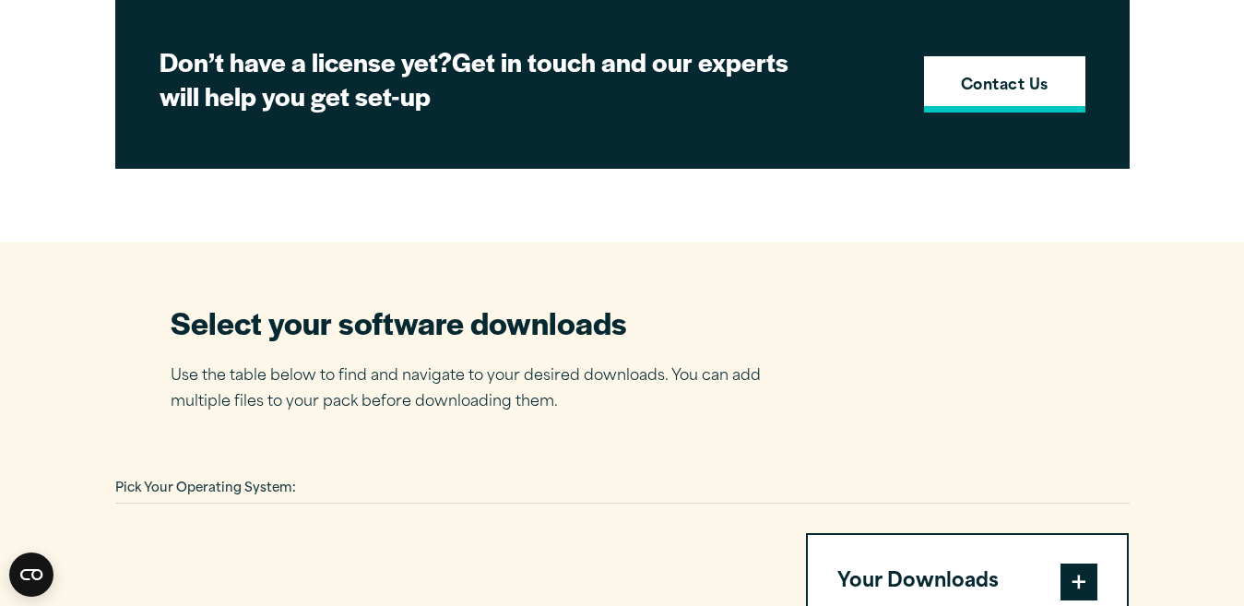
click at [1009, 78] on strong "Contact Us" at bounding box center [1005, 87] width 88 height 24
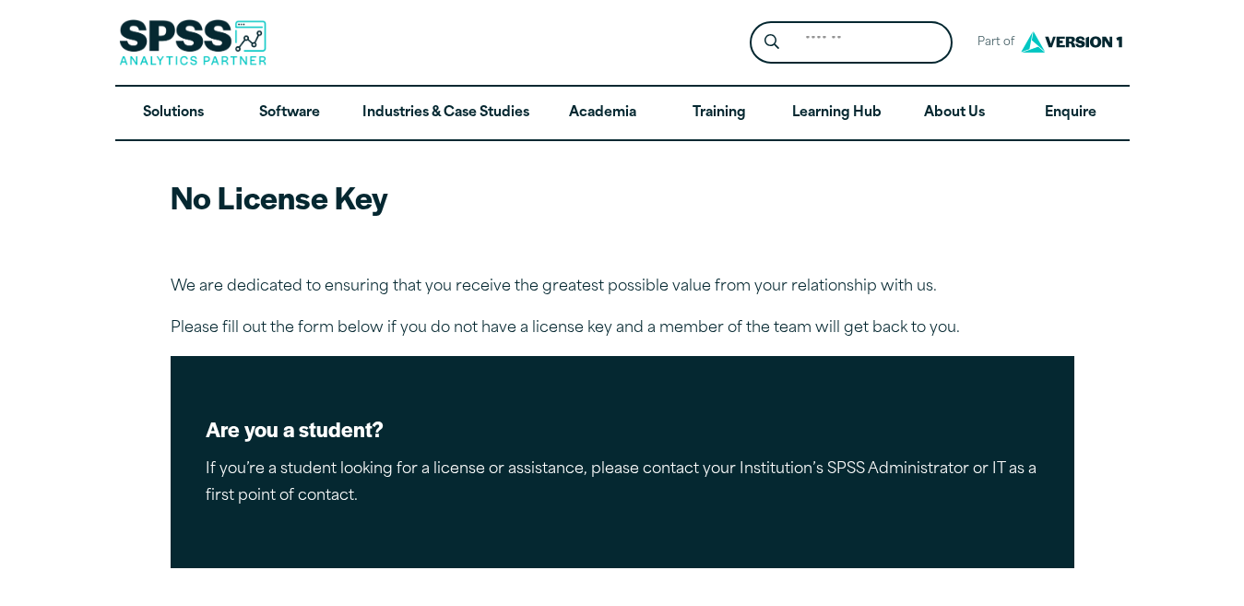
click at [323, 456] on p "If you’re a student looking for a license or assistance, please contact your In…" at bounding box center [623, 482] width 834 height 53
click at [266, 415] on h2 "Are you a student?" at bounding box center [623, 429] width 834 height 28
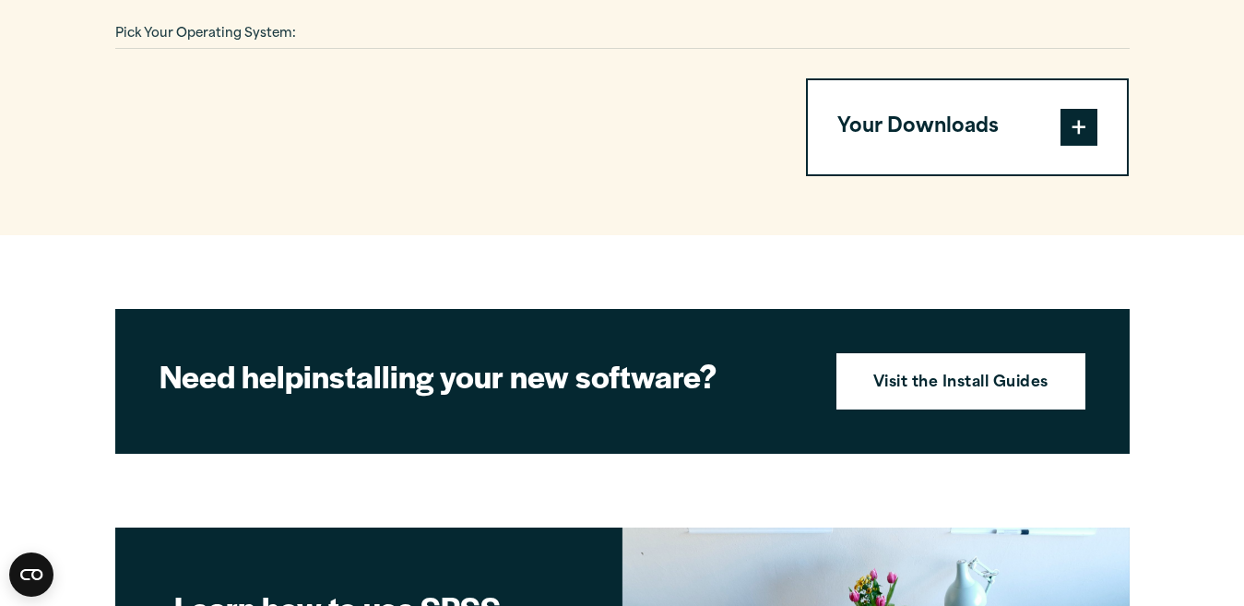
scroll to position [1363, 0]
click at [1004, 148] on button "Your Downloads" at bounding box center [968, 127] width 320 height 94
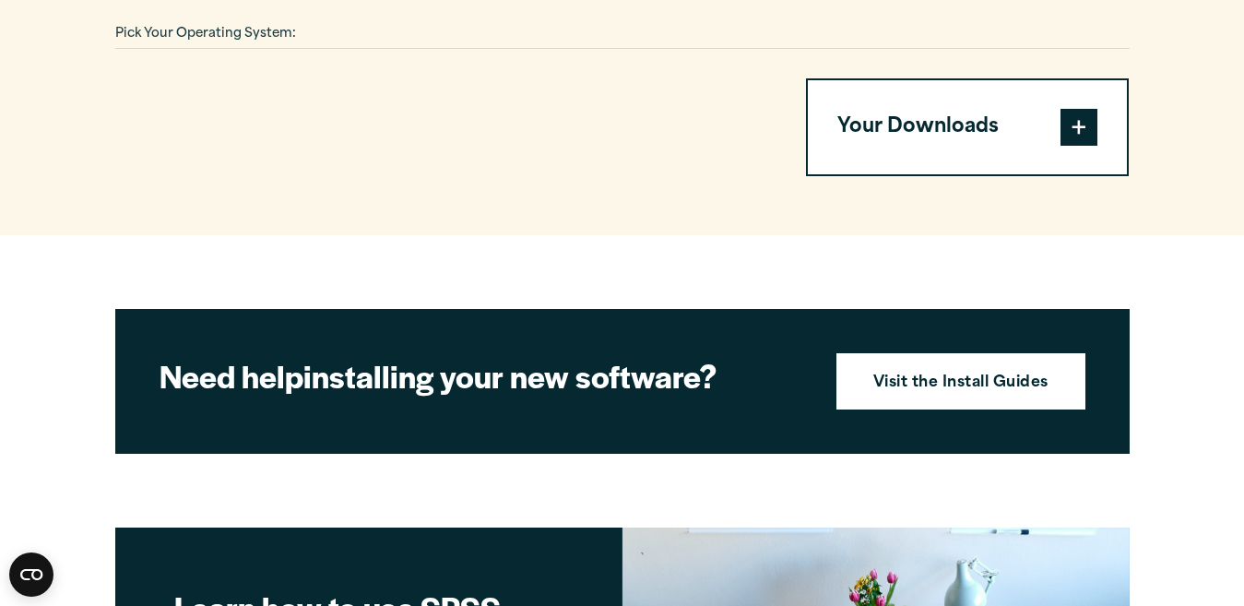
click at [1004, 148] on button "Your Downloads" at bounding box center [968, 127] width 320 height 94
click at [1004, 112] on button "Your Downloads" at bounding box center [968, 127] width 320 height 94
click at [1088, 132] on span at bounding box center [1078, 127] width 37 height 37
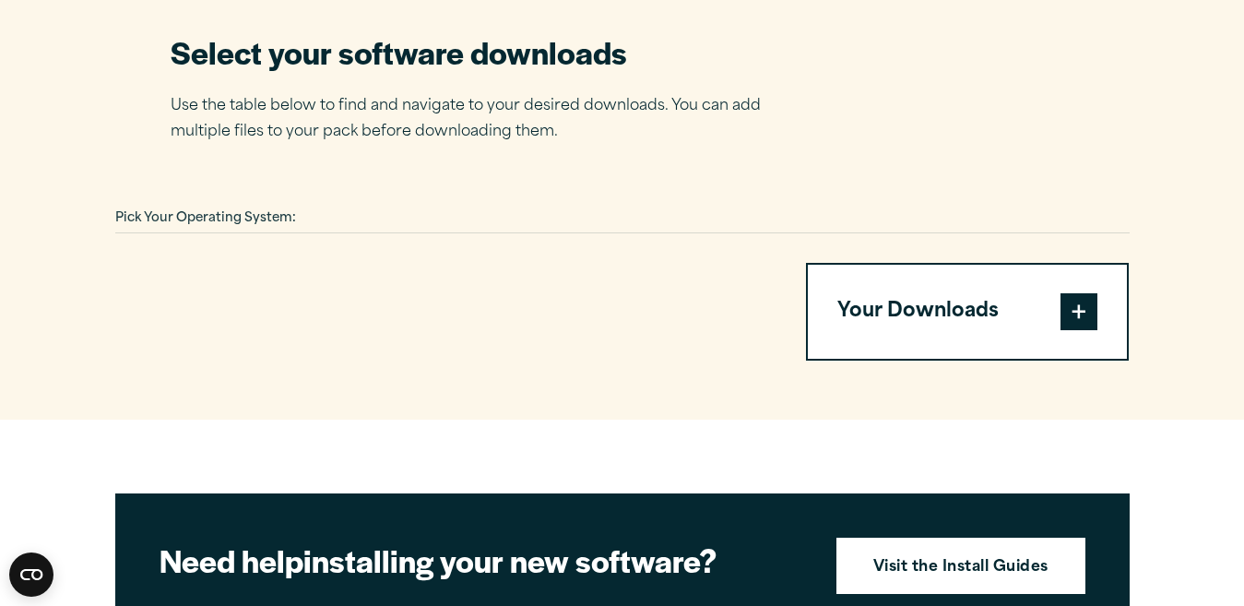
scroll to position [1181, 0]
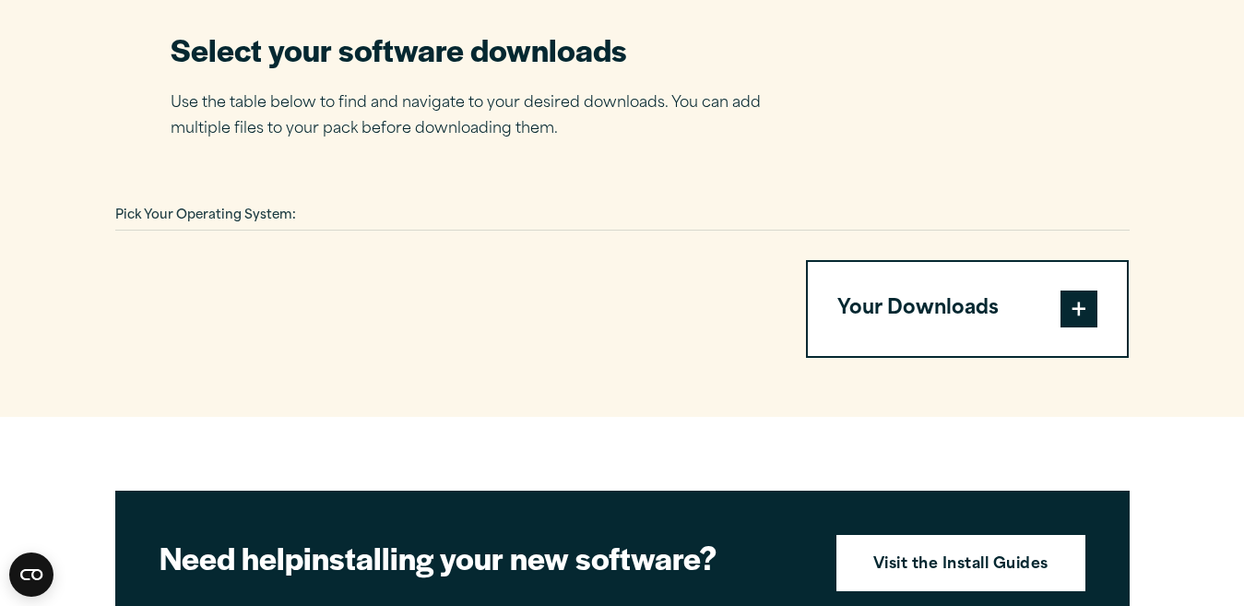
click at [923, 318] on button "Your Downloads" at bounding box center [968, 309] width 320 height 94
click at [1079, 312] on span at bounding box center [1078, 308] width 37 height 37
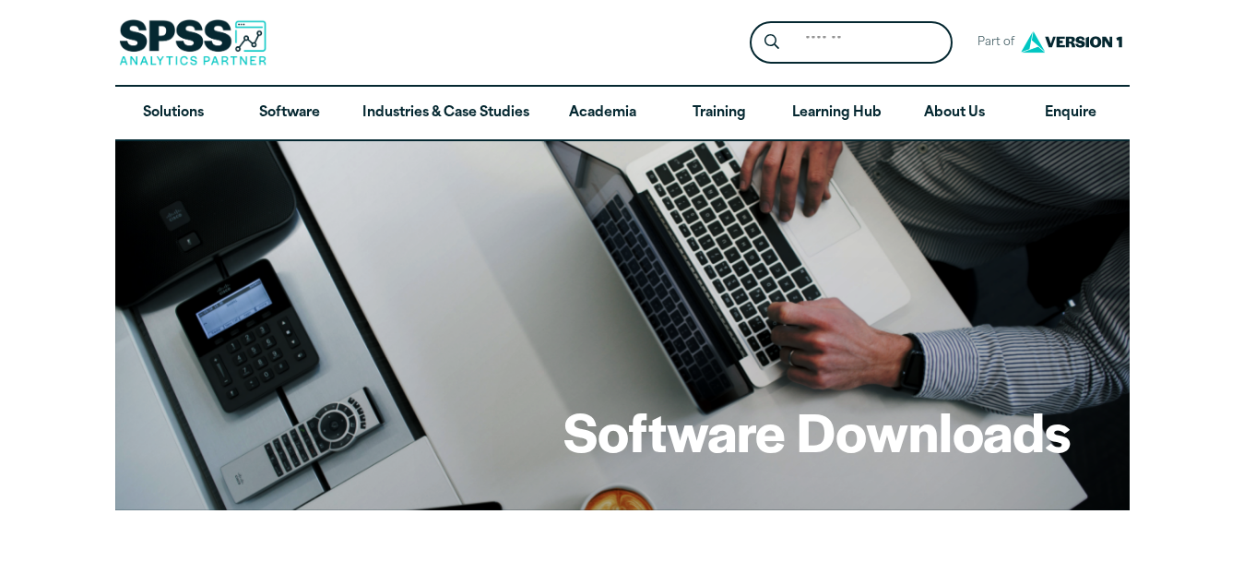
drag, startPoint x: 0, startPoint y: 0, endPoint x: 1090, endPoint y: 228, distance: 1113.4
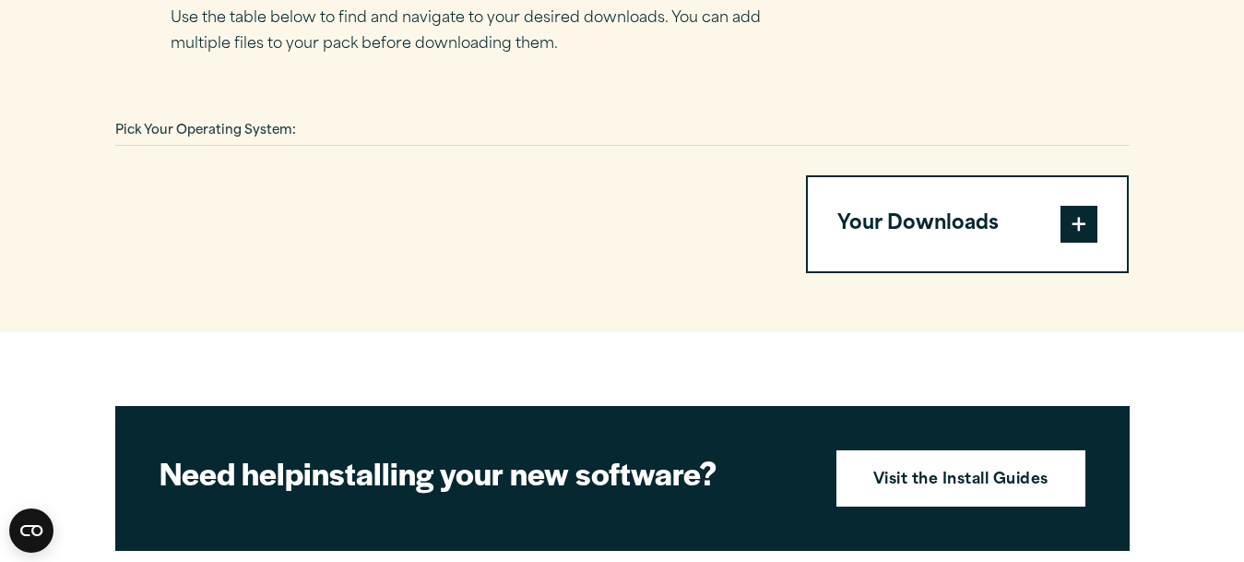
scroll to position [1263, 0]
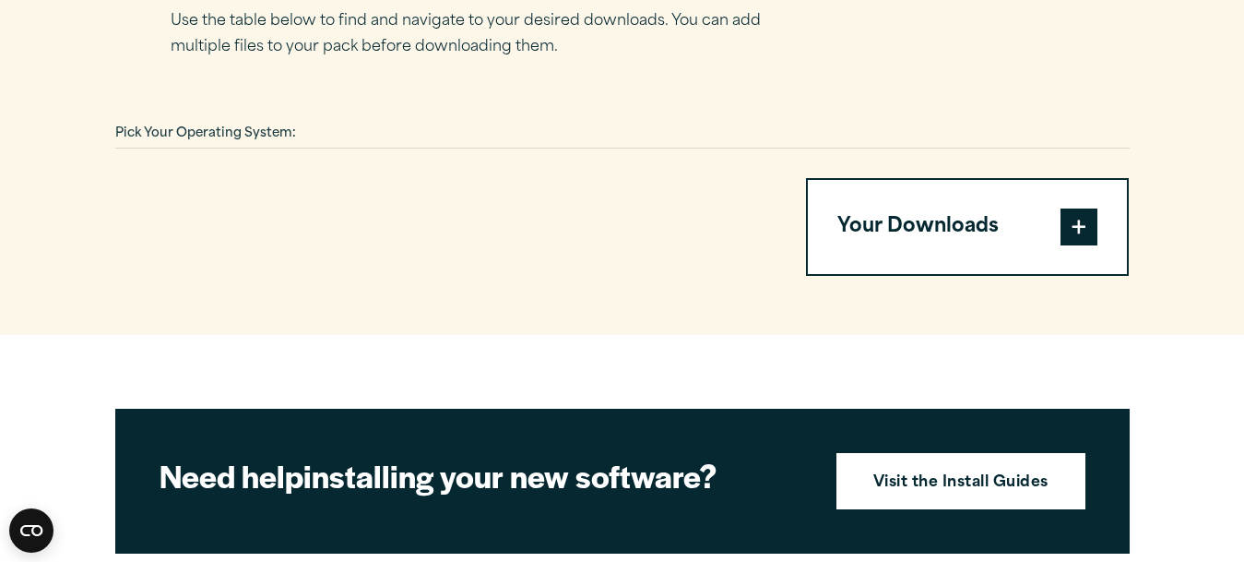
click at [1080, 231] on span at bounding box center [1078, 226] width 37 height 37
click at [929, 215] on button "Your Downloads" at bounding box center [968, 227] width 320 height 94
click at [914, 215] on button "Your Downloads" at bounding box center [968, 227] width 320 height 94
click at [1154, 301] on section "Select your software downloads Use the table below to find and navigate to your…" at bounding box center [622, 111] width 1244 height 447
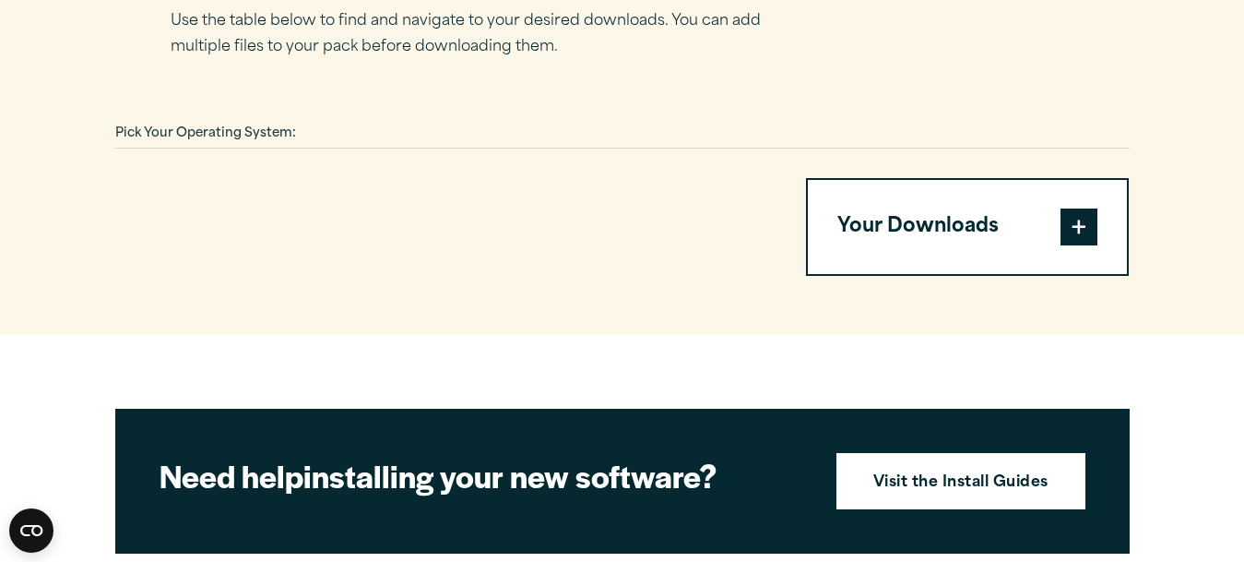
click at [148, 317] on section "Select your software downloads Use the table below to find and navigate to your…" at bounding box center [622, 111] width 1244 height 447
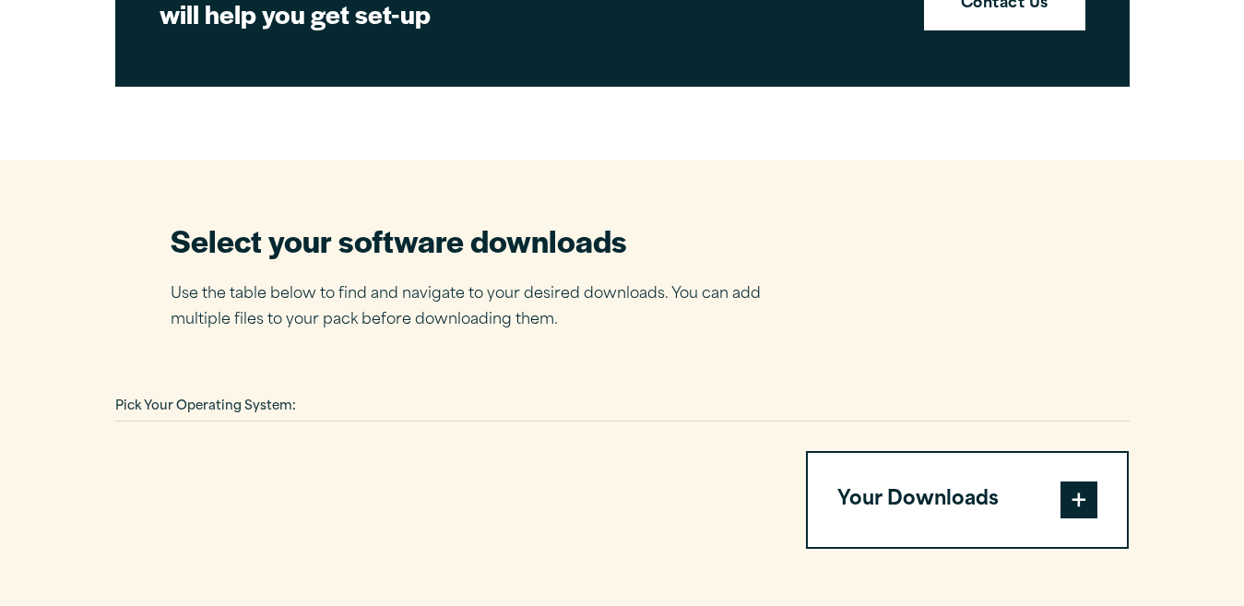
scroll to position [999, 0]
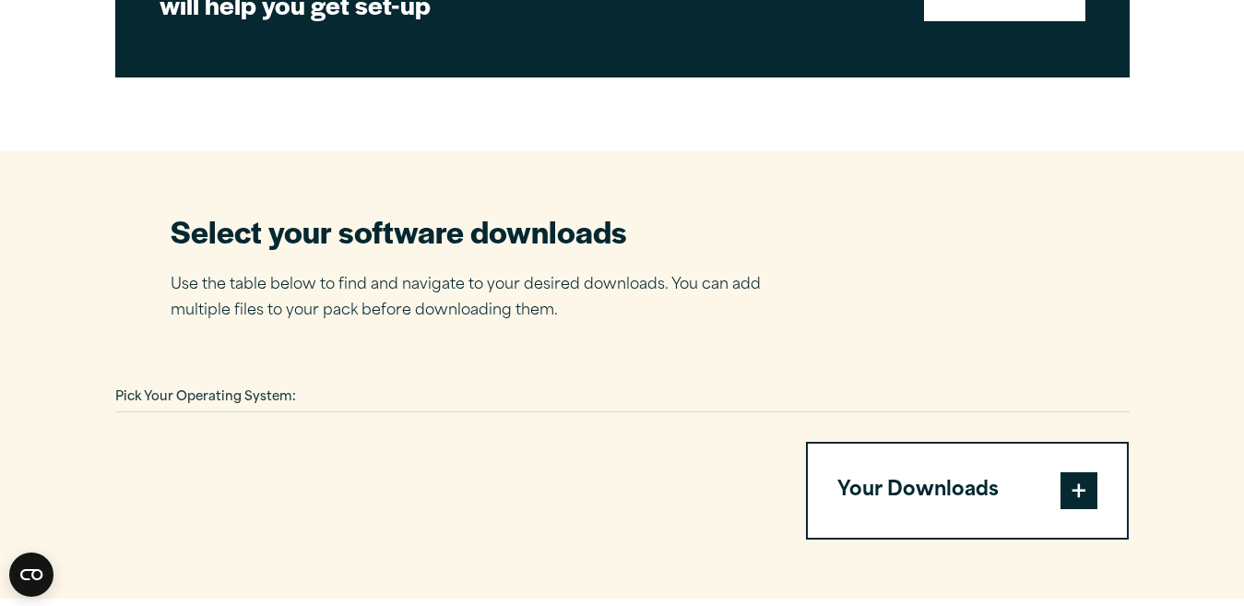
click at [909, 485] on button "Your Downloads" at bounding box center [968, 490] width 320 height 94
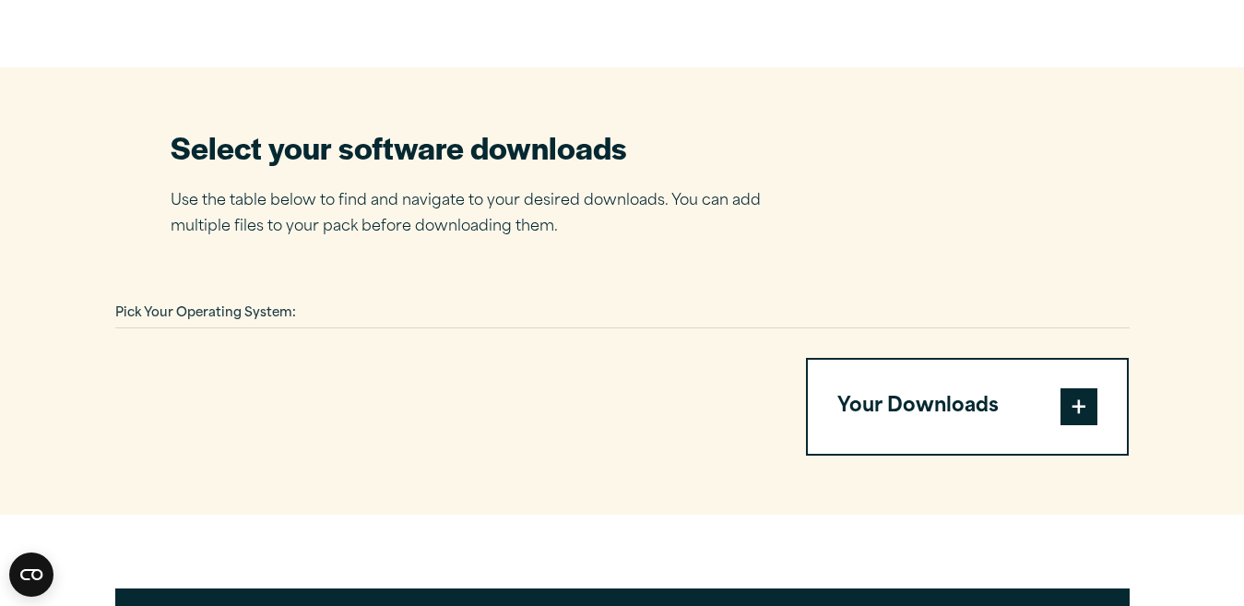
scroll to position [1091, 0]
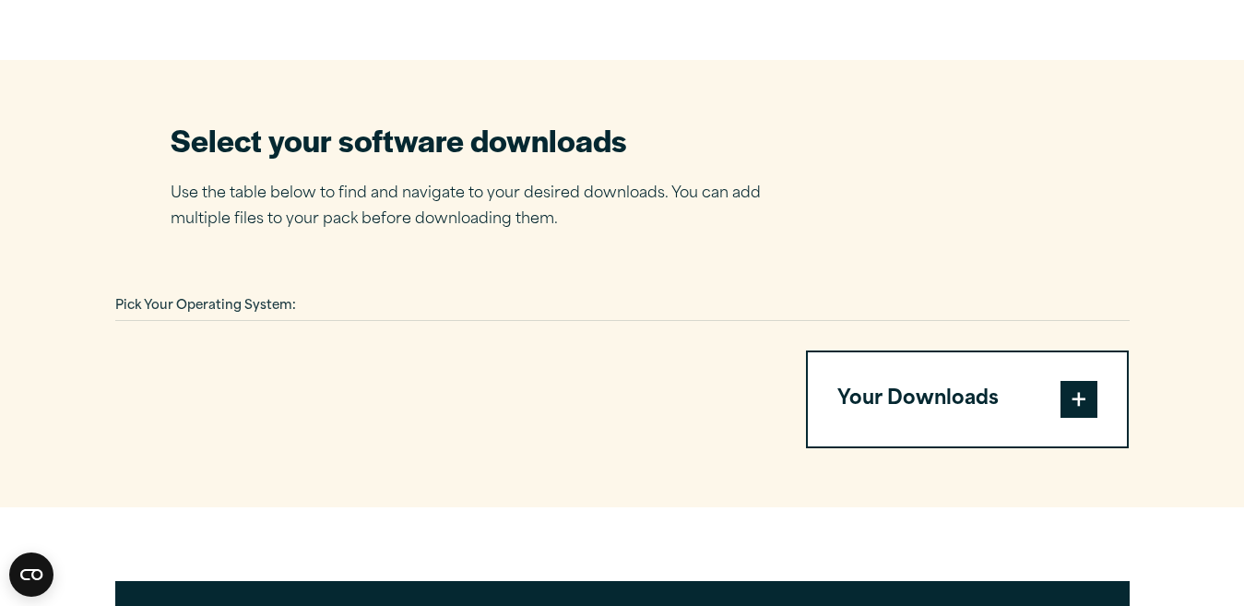
click at [1070, 398] on span at bounding box center [1078, 399] width 37 height 37
